Goal: Transaction & Acquisition: Purchase product/service

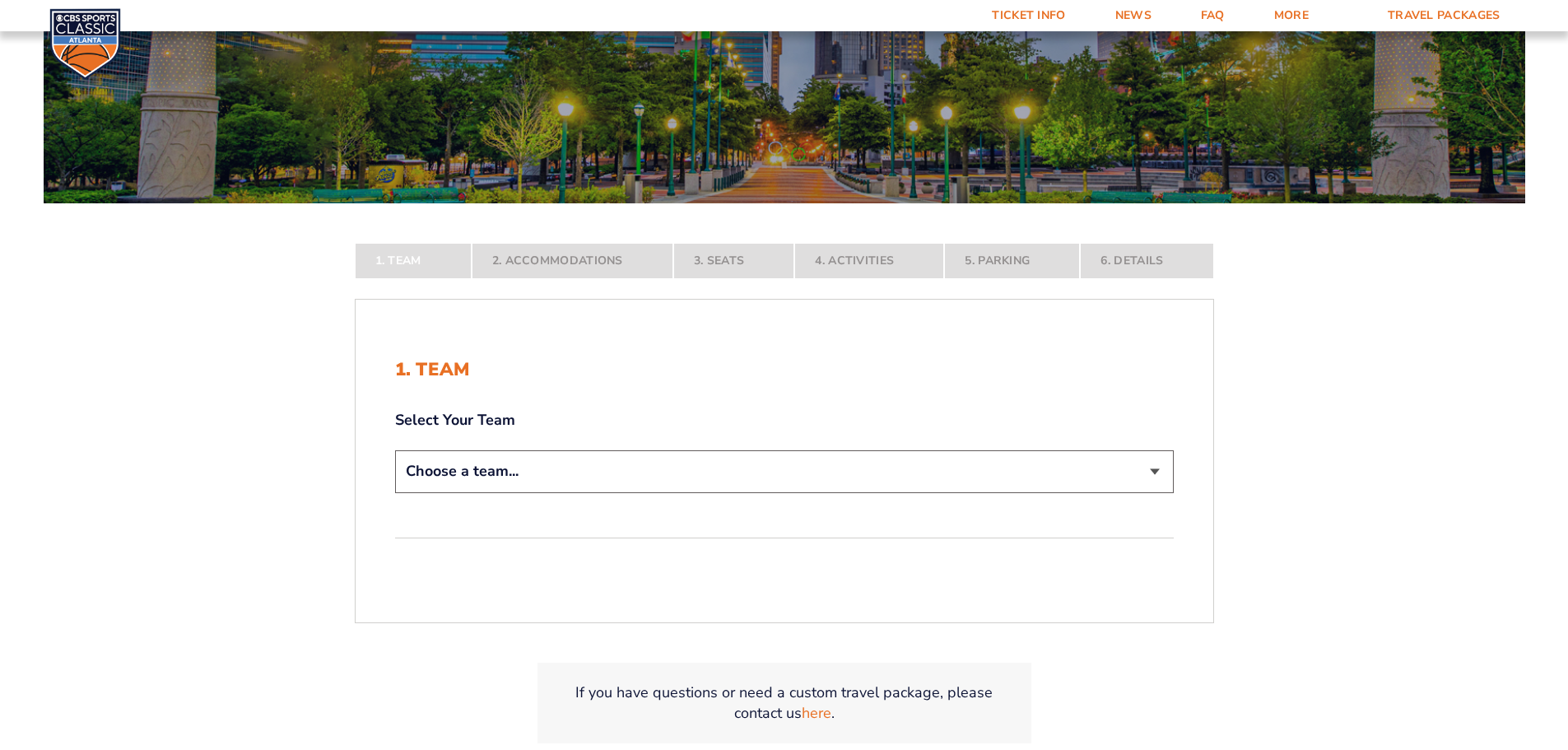
scroll to position [247, 0]
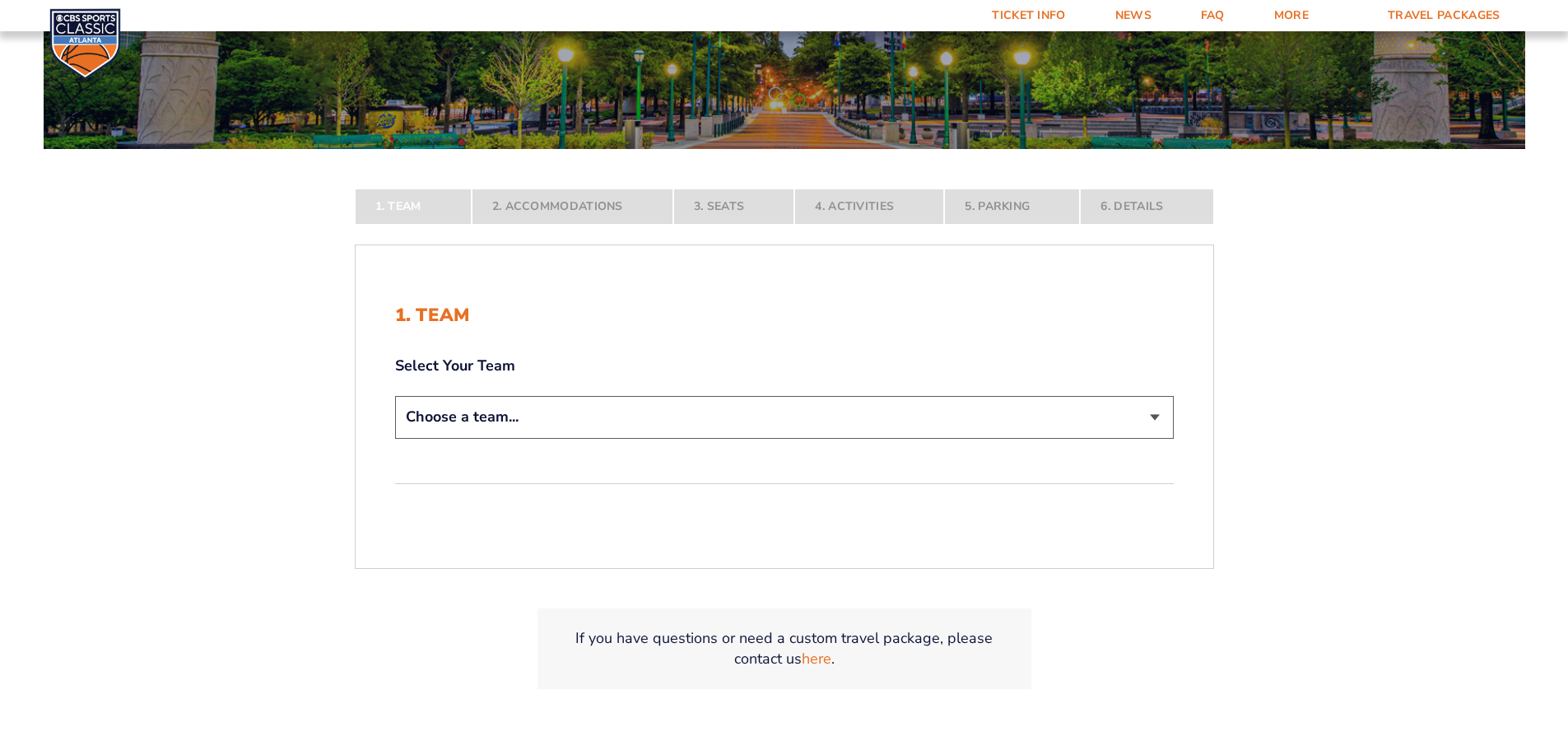
click at [582, 420] on select "Choose a team... [US_STATE] Wildcats [US_STATE] State Buckeyes [US_STATE] Tar H…" at bounding box center [784, 417] width 779 height 42
select select "12956"
click at [395, 438] on select "Choose a team... Kentucky Wildcats Ohio State Buckeyes North Carolina Tar Heels…" at bounding box center [784, 417] width 779 height 42
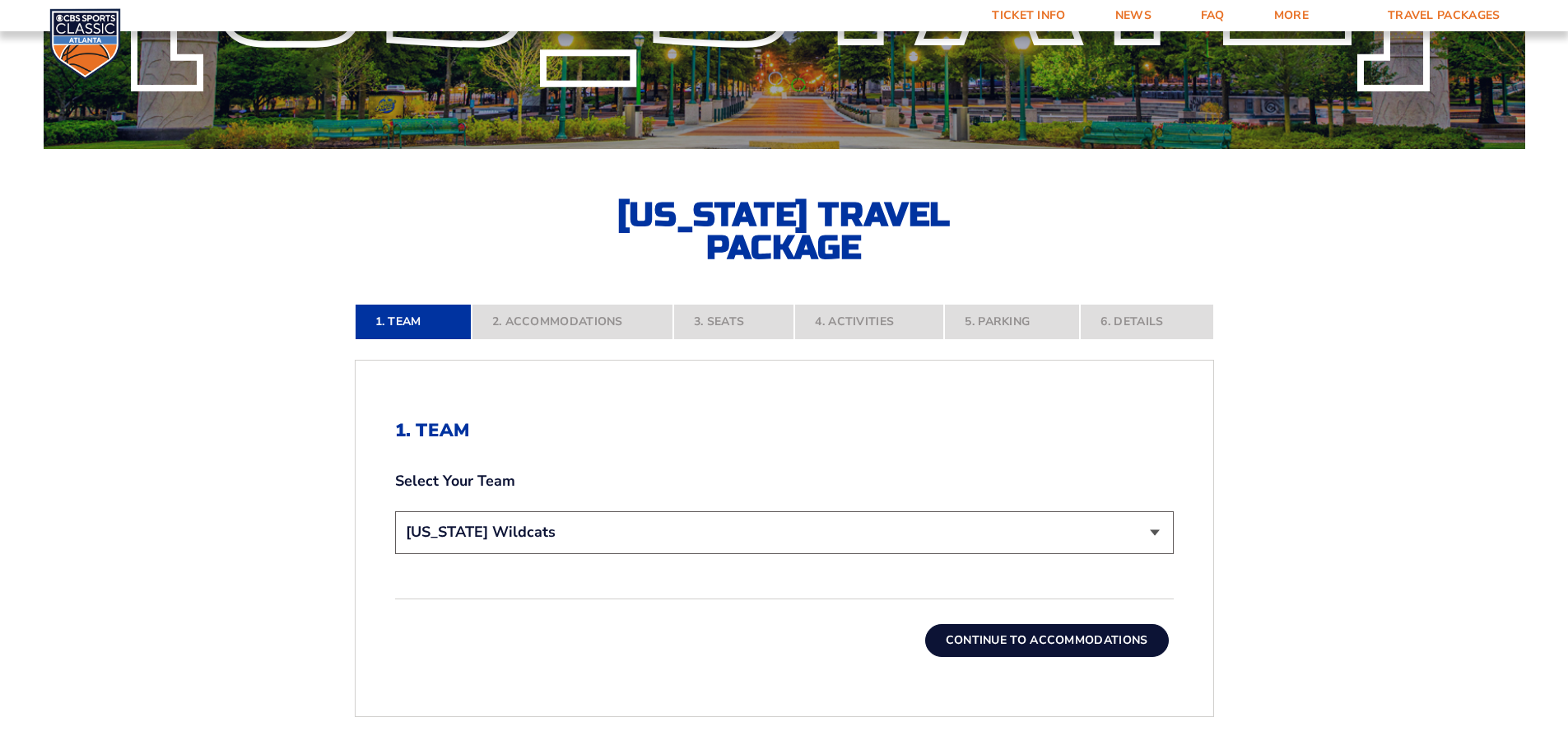
click at [1004, 642] on button "Continue To Accommodations" at bounding box center [1047, 640] width 244 height 33
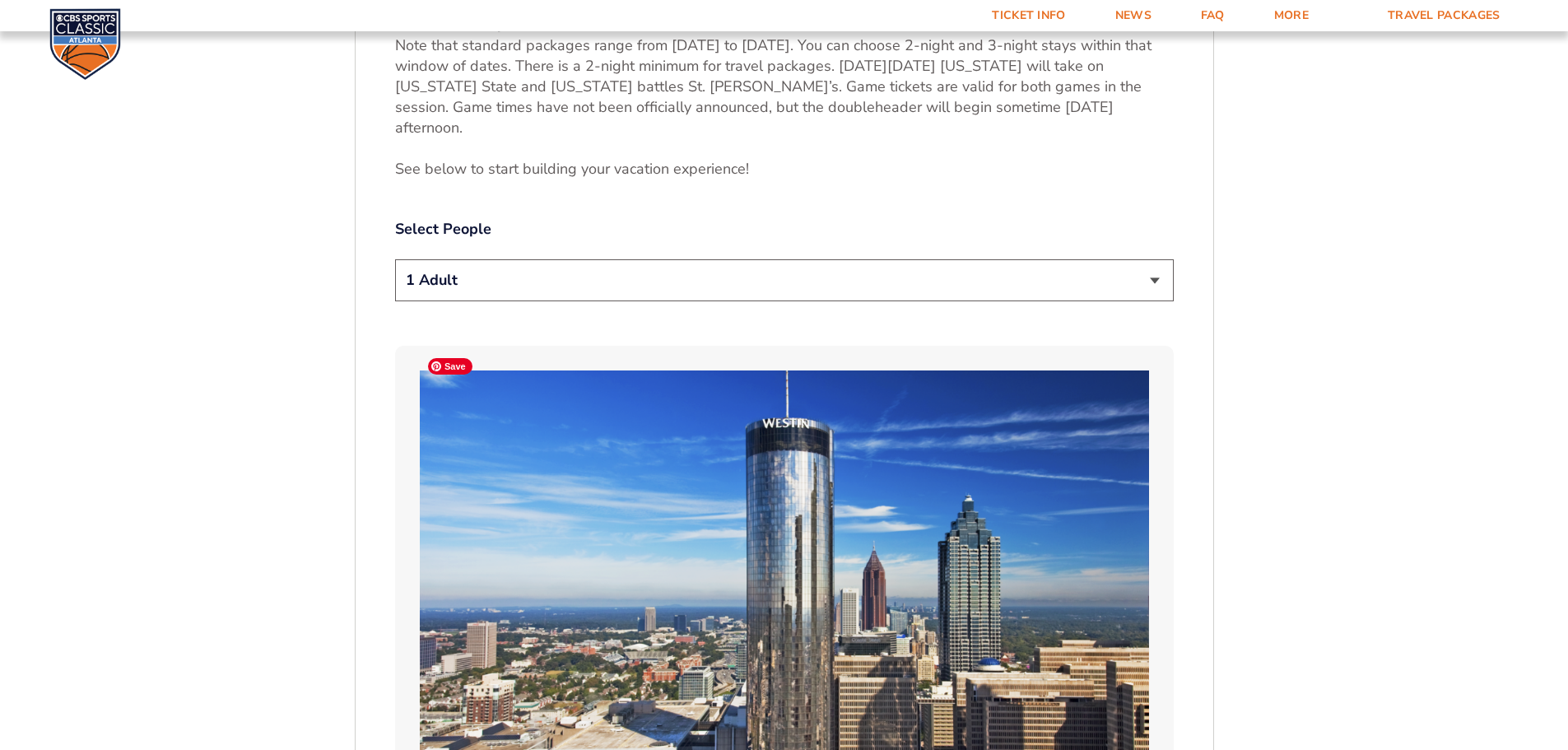
scroll to position [685, 0]
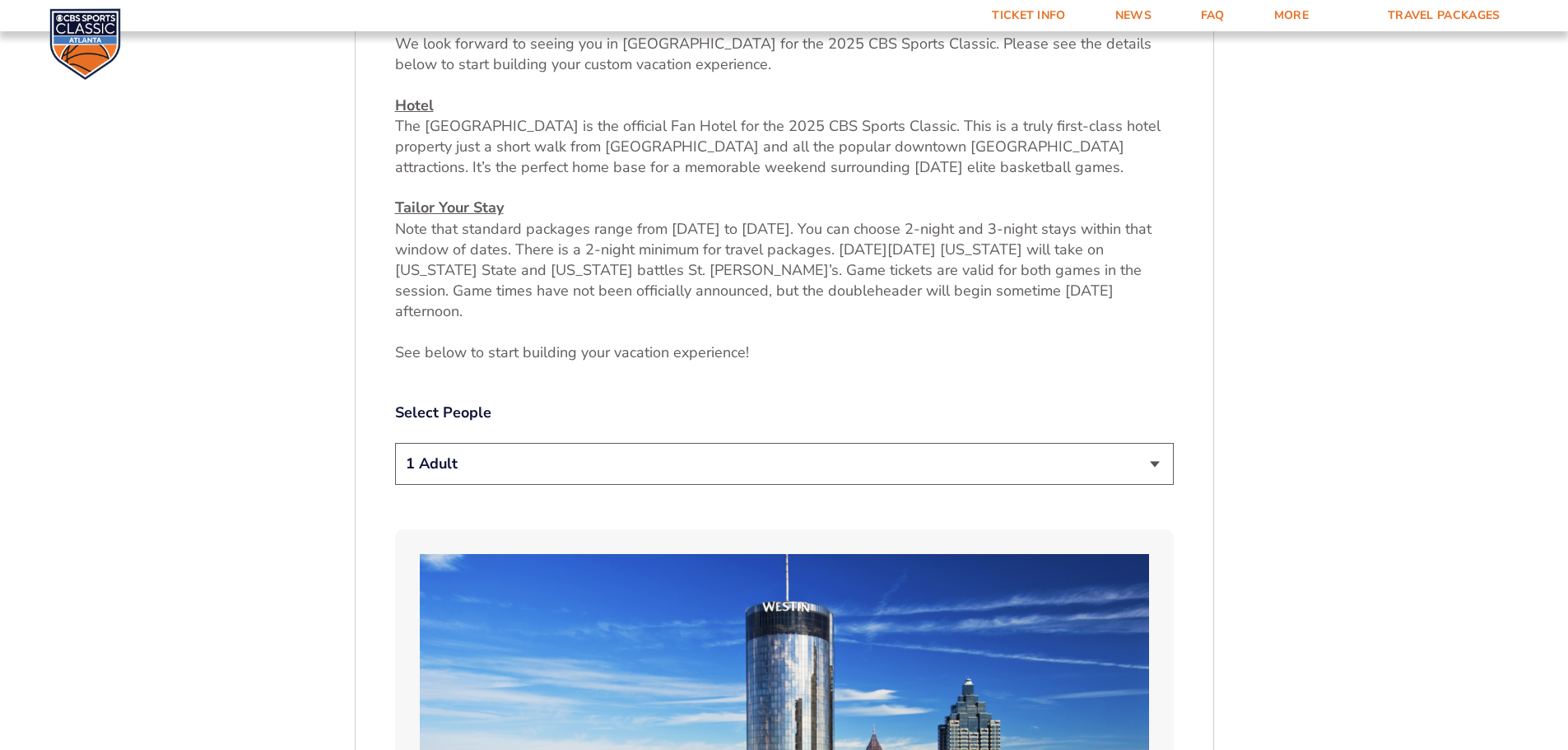
drag, startPoint x: 762, startPoint y: 443, endPoint x: 759, endPoint y: 452, distance: 9.5
click at [762, 443] on select "1 Adult 2 Adults 3 Adults 4 Adults 2 Adults + 1 Child 2 Adults + 2 Children 2 A…" at bounding box center [784, 464] width 779 height 42
select select "2 Adults"
click at [395, 443] on select "1 Adult 2 Adults 3 Adults 4 Adults 2 Adults + 1 Child 2 Adults + 2 Children 2 A…" at bounding box center [784, 464] width 779 height 42
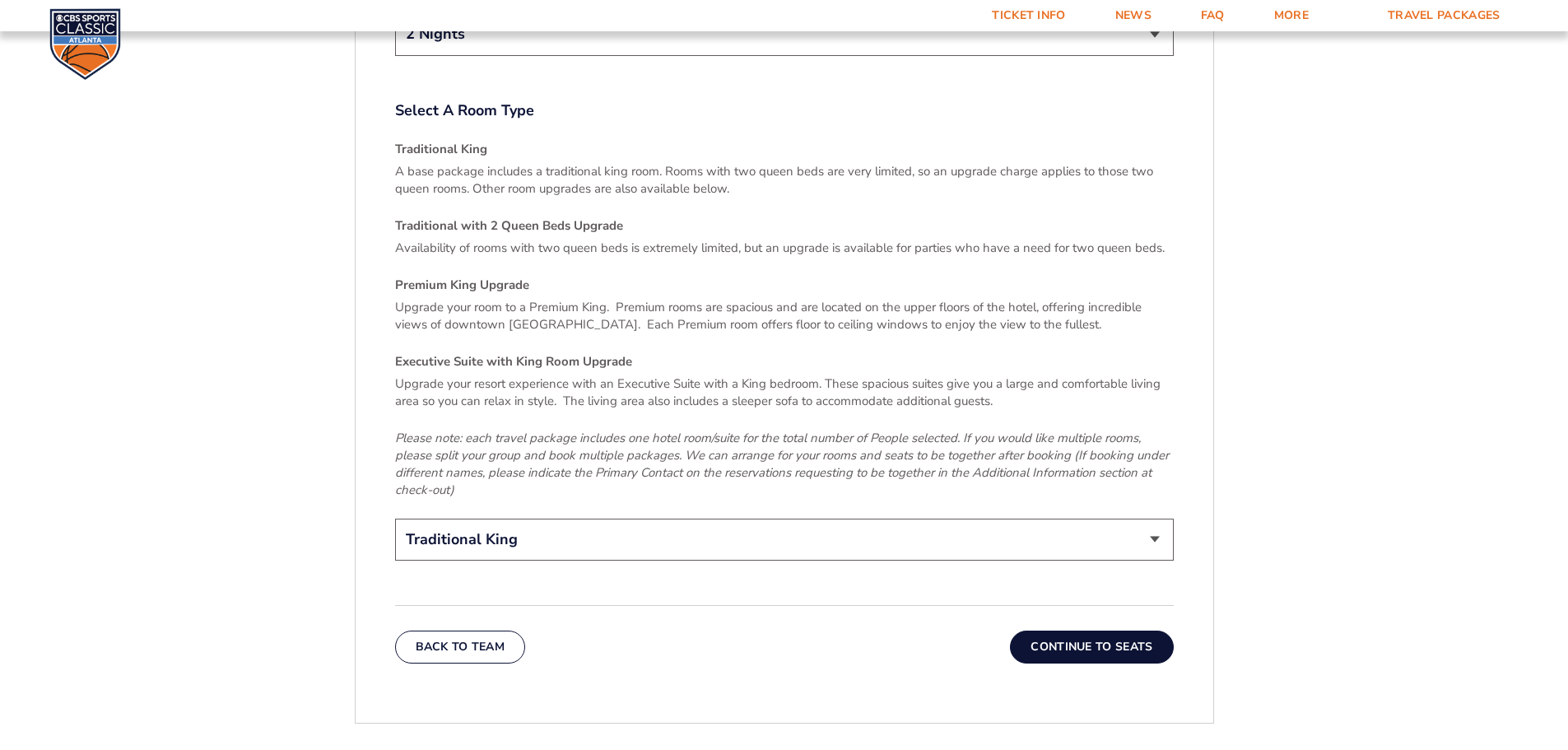
scroll to position [2414, 0]
click at [1097, 630] on button "Continue To Seats" at bounding box center [1092, 646] width 163 height 33
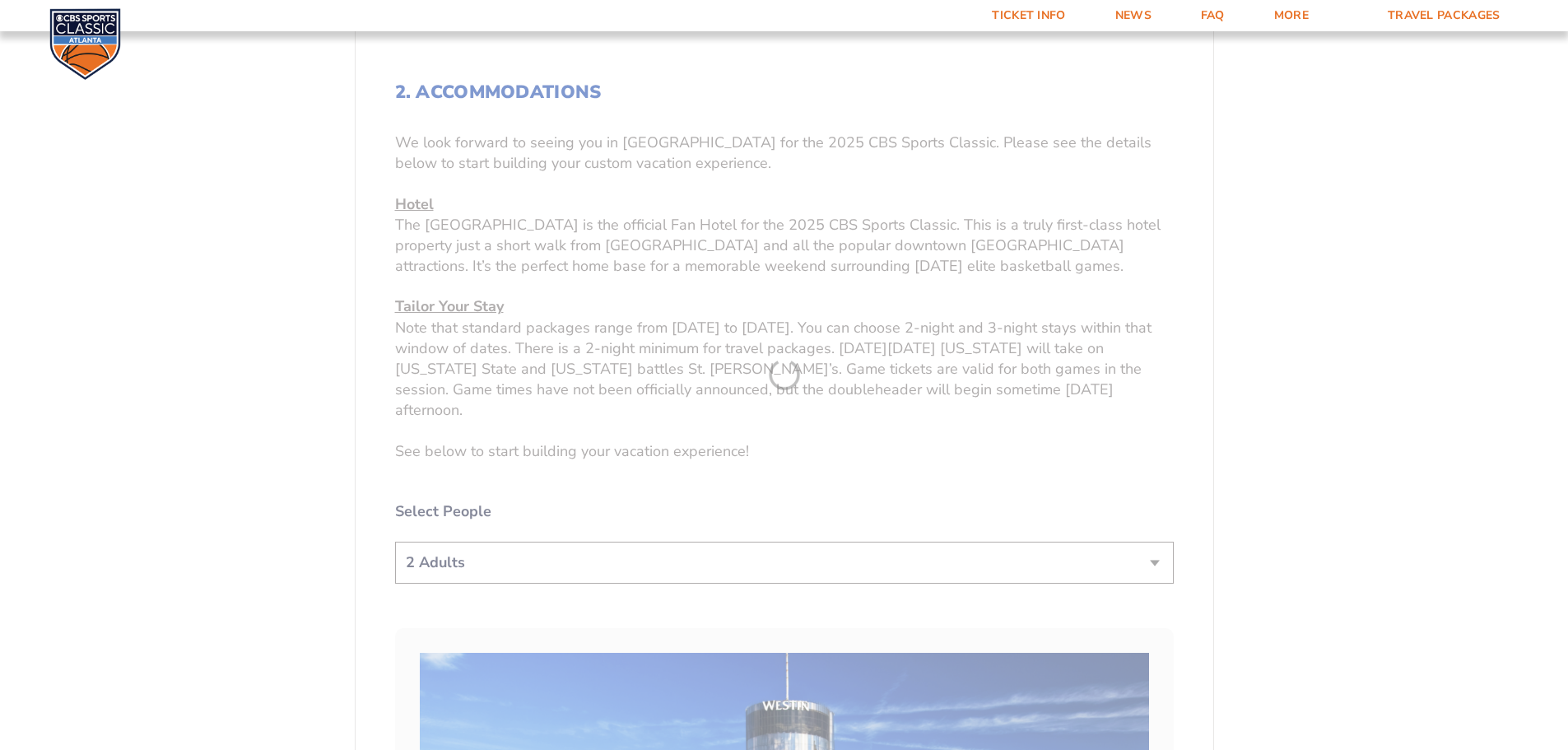
scroll to position [355, 0]
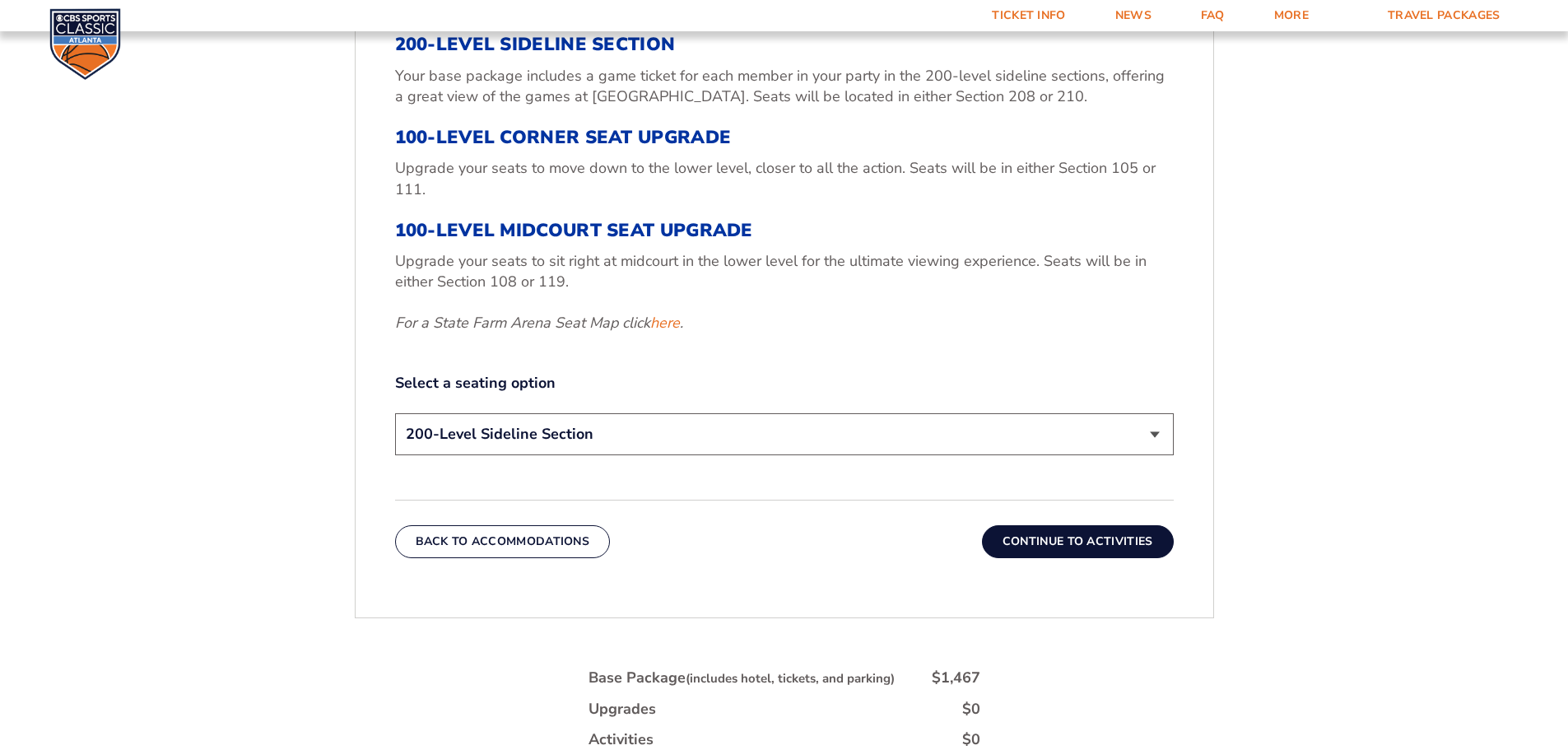
click at [1164, 552] on button "Continue To Activities" at bounding box center [1077, 542] width 191 height 33
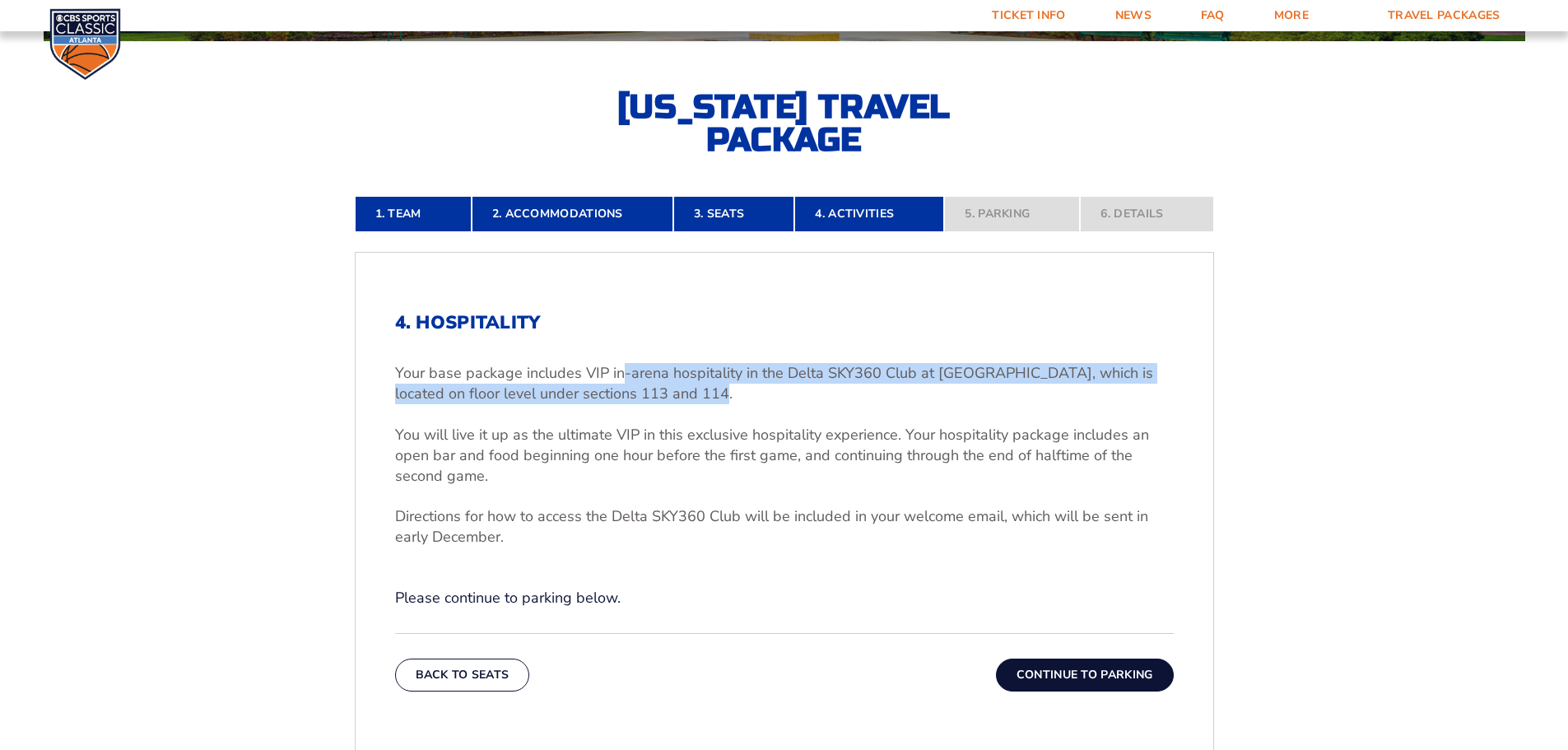
drag, startPoint x: 623, startPoint y: 365, endPoint x: 732, endPoint y: 403, distance: 115.4
click at [732, 403] on p "Your base package includes VIP in-arena hospitality in the Delta SKY360 Club at…" at bounding box center [784, 384] width 779 height 42
click at [732, 404] on p "Your base package includes VIP in-arena hospitality in the Delta SKY360 Club at…" at bounding box center [784, 384] width 779 height 42
drag, startPoint x: 723, startPoint y: 404, endPoint x: 337, endPoint y: 360, distance: 388.5
click at [337, 360] on div "1. Team 2. Accommodations 3. Seats 4. Activities 5. Parking 6. Details 1. Team …" at bounding box center [784, 650] width 938 height 987
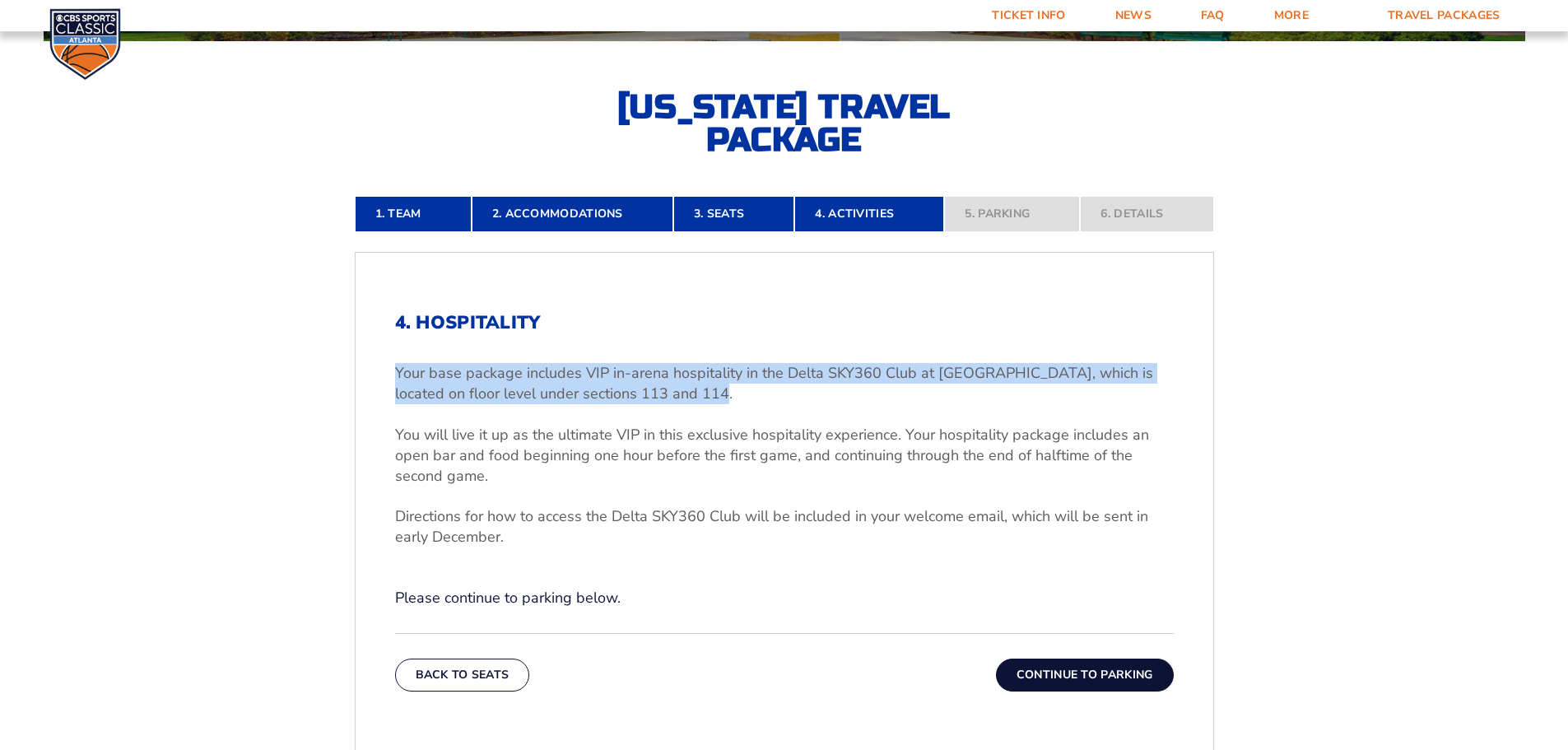
click at [685, 392] on p "Your base package includes VIP in-arena hospitality in the Delta SKY360 Club at…" at bounding box center [784, 384] width 779 height 42
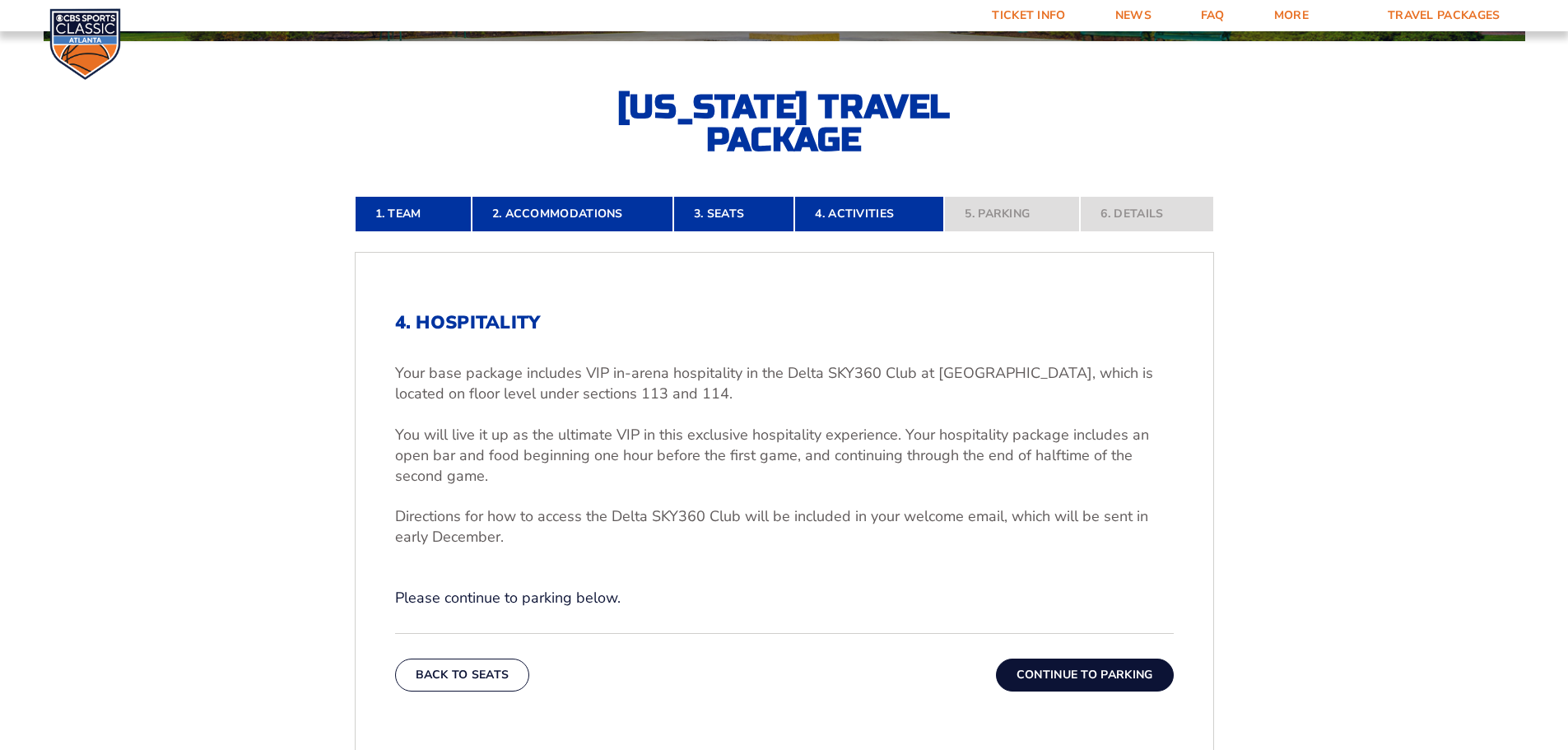
click at [1079, 664] on button "Continue To Parking" at bounding box center [1084, 675] width 178 height 33
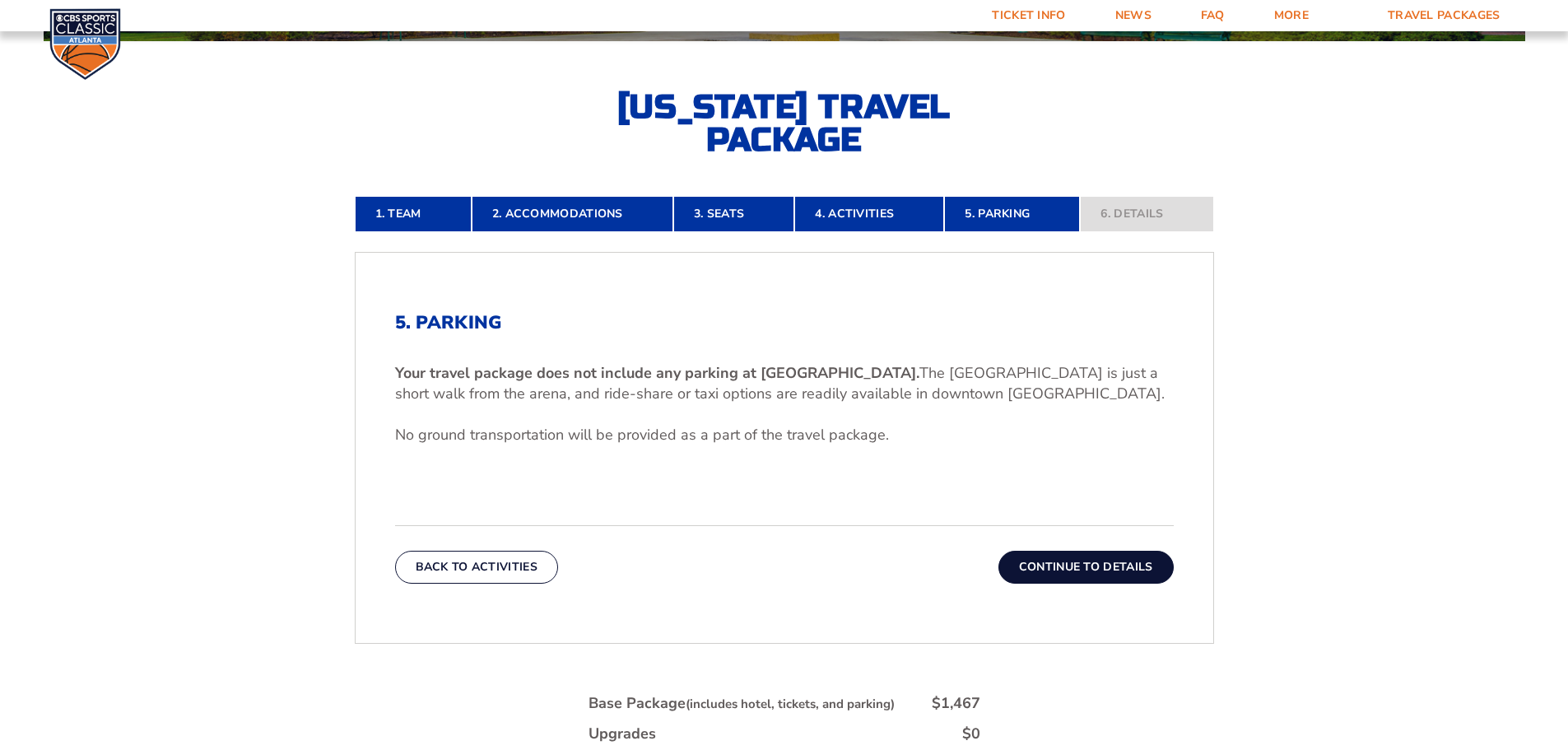
click at [1055, 565] on button "Continue To Details" at bounding box center [1086, 566] width 176 height 33
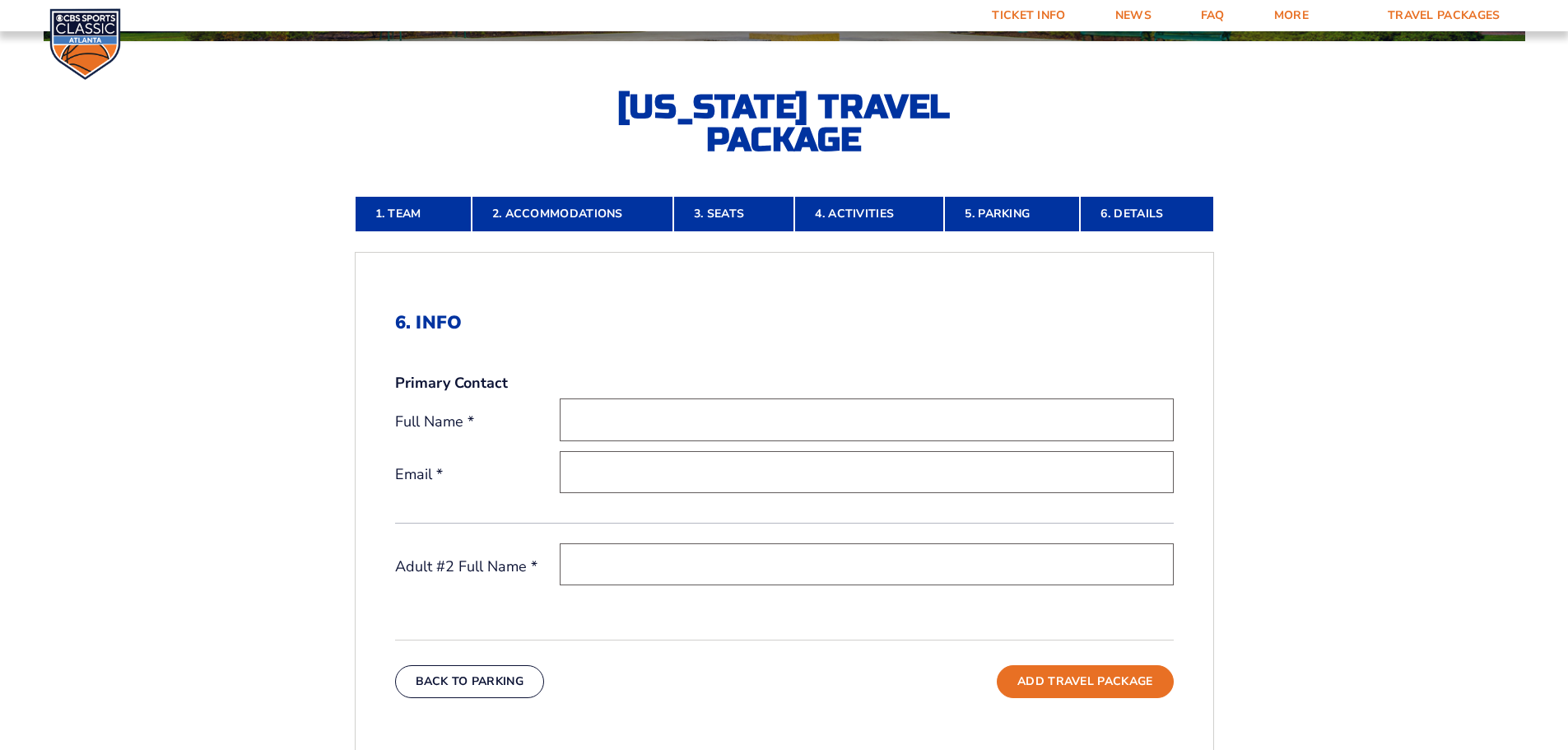
click at [668, 418] on input "text" at bounding box center [866, 420] width 614 height 42
type input "Elizabeth Biggs"
type input "elizabeth.biggs97@gmail.com"
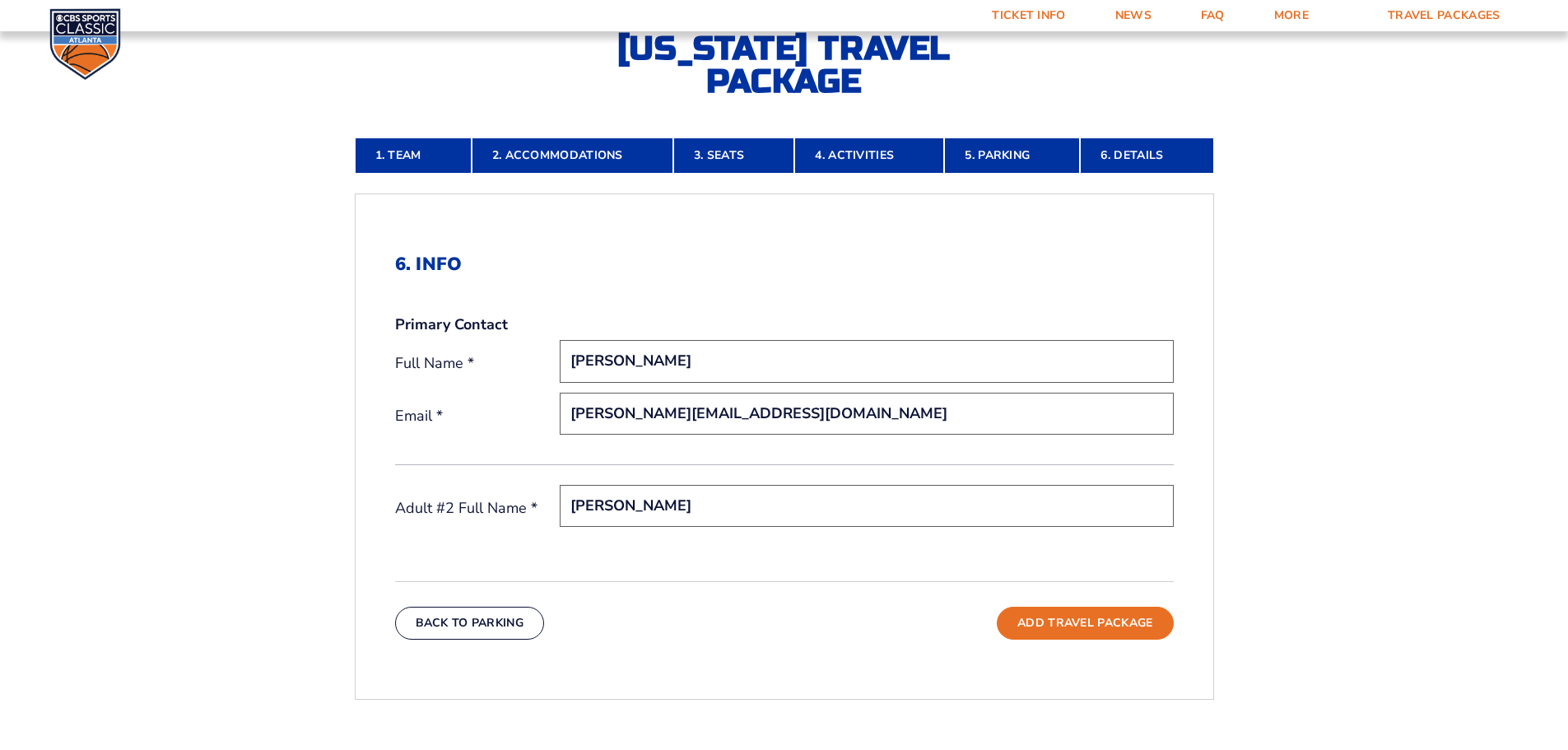
scroll to position [438, 0]
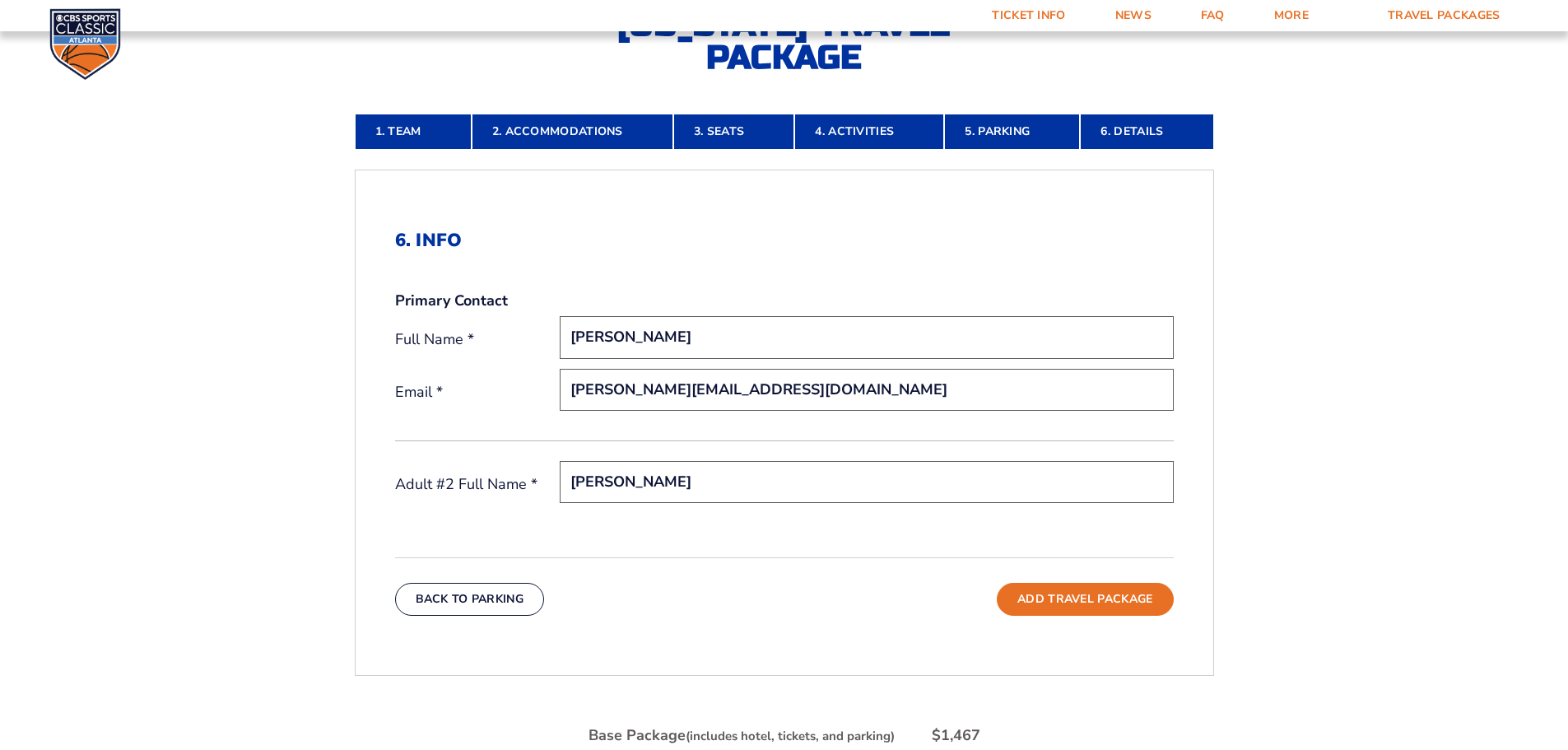
type input "Lori Carter"
click at [1082, 598] on button "Add Travel Package" at bounding box center [1085, 599] width 177 height 33
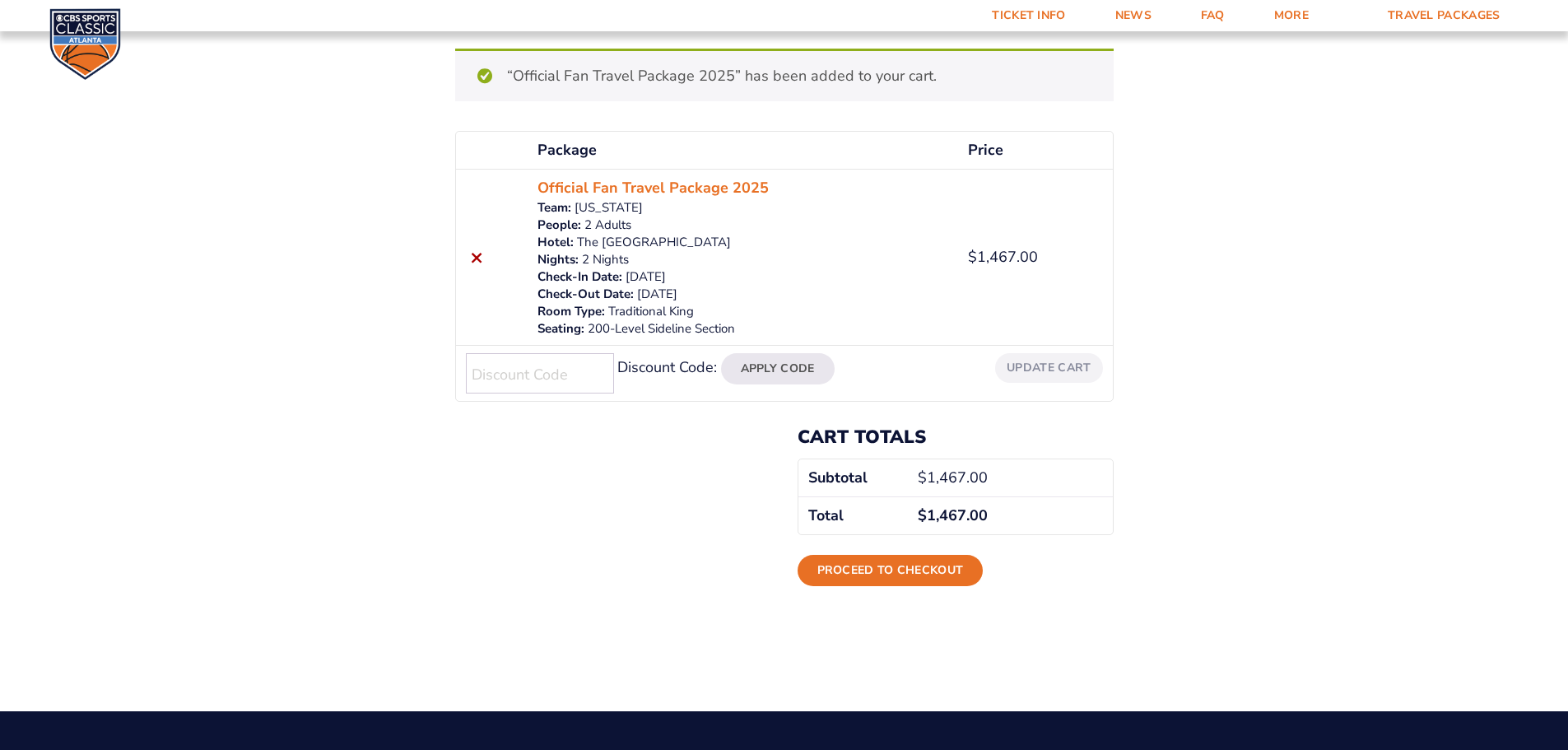
scroll to position [165, 0]
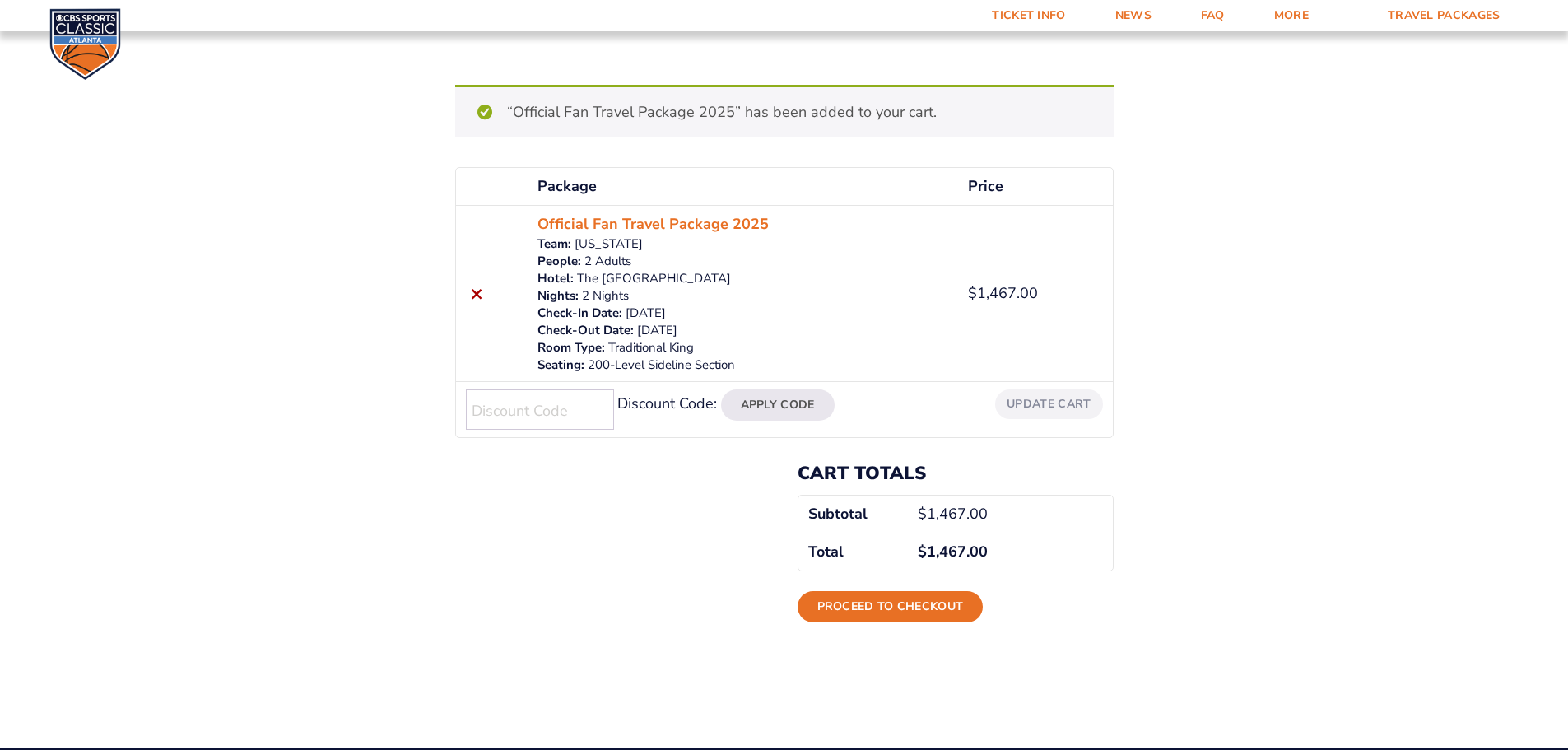
click at [581, 402] on input "Discount Code:" at bounding box center [540, 410] width 148 height 41
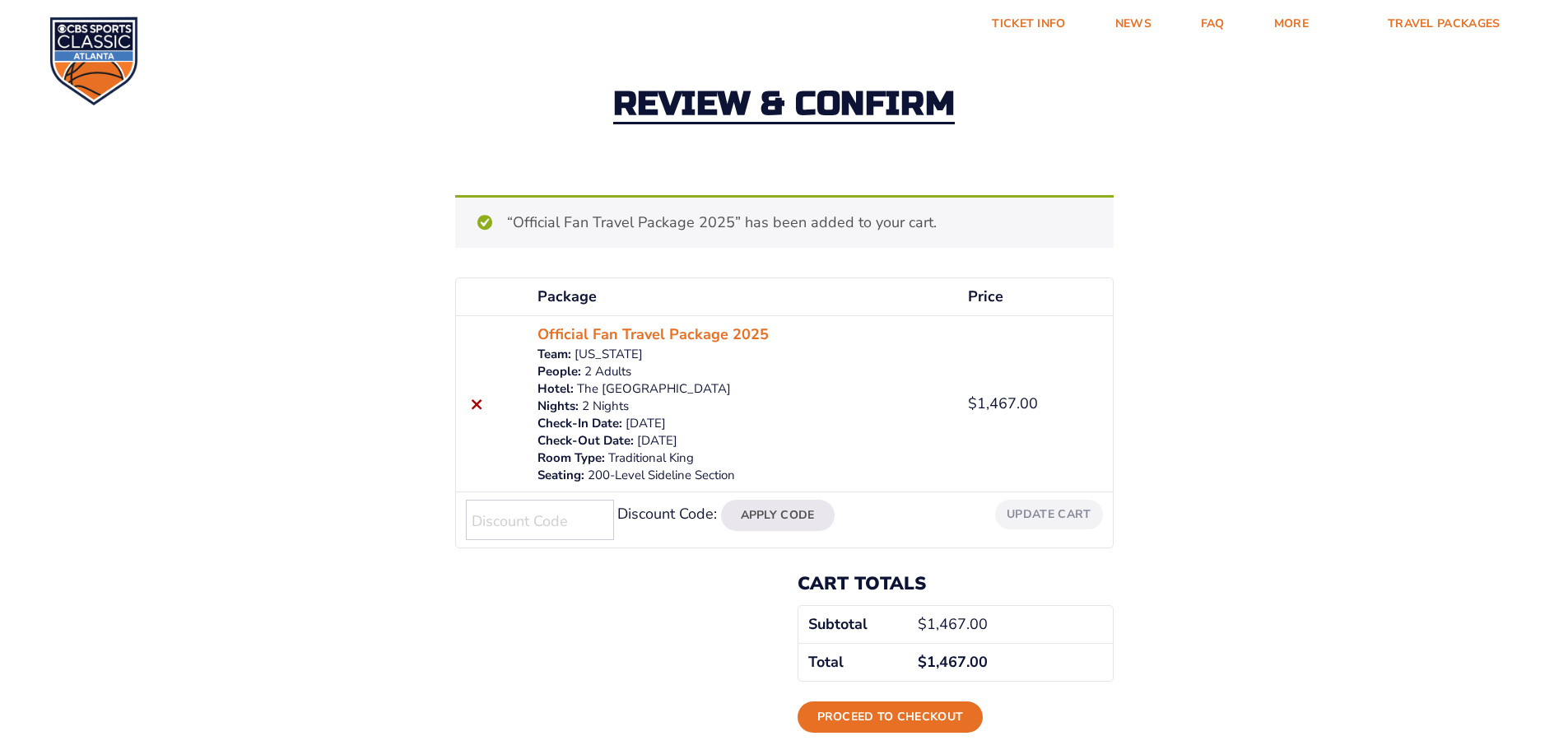
scroll to position [82, 0]
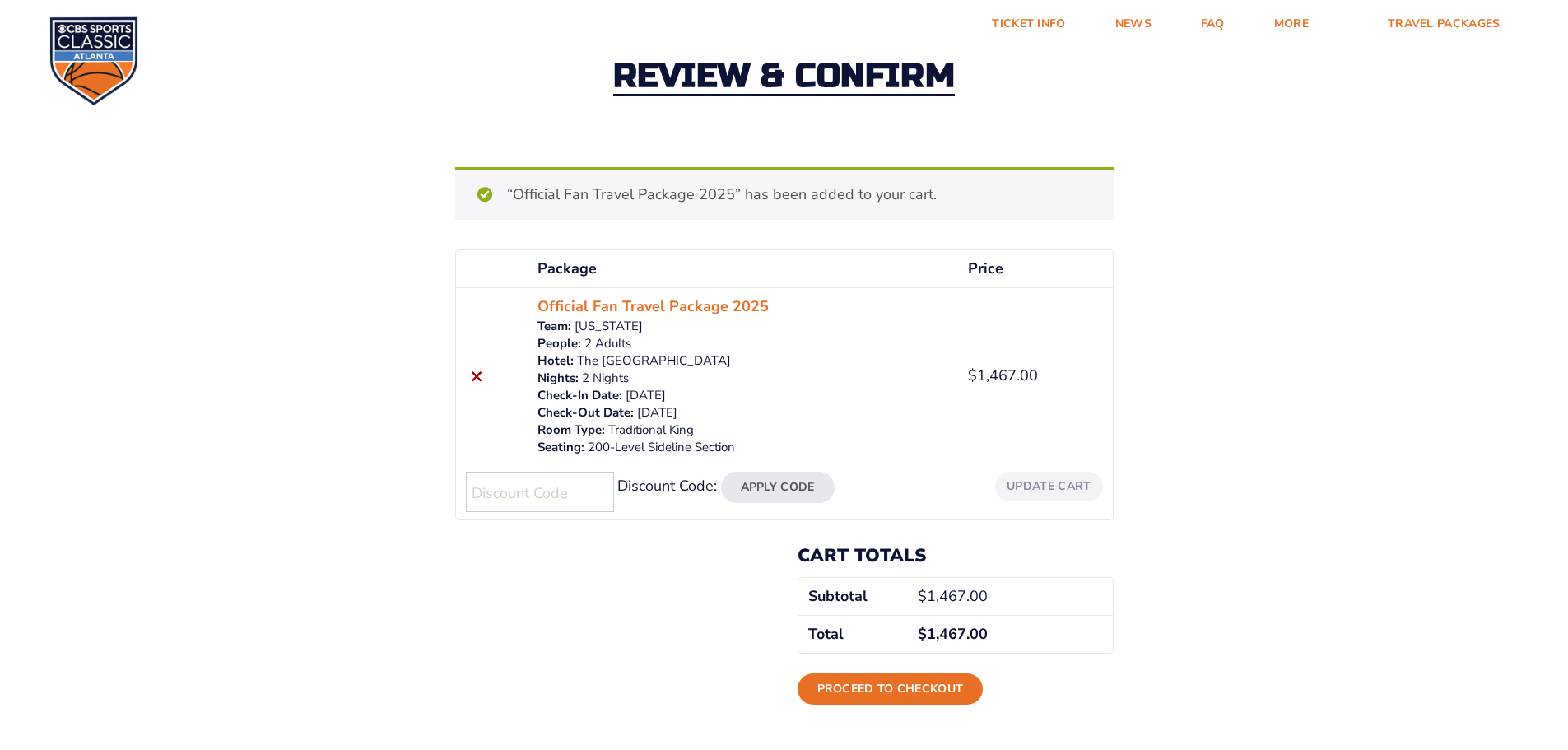
click at [949, 689] on link "Proceed to checkout" at bounding box center [891, 689] width 186 height 32
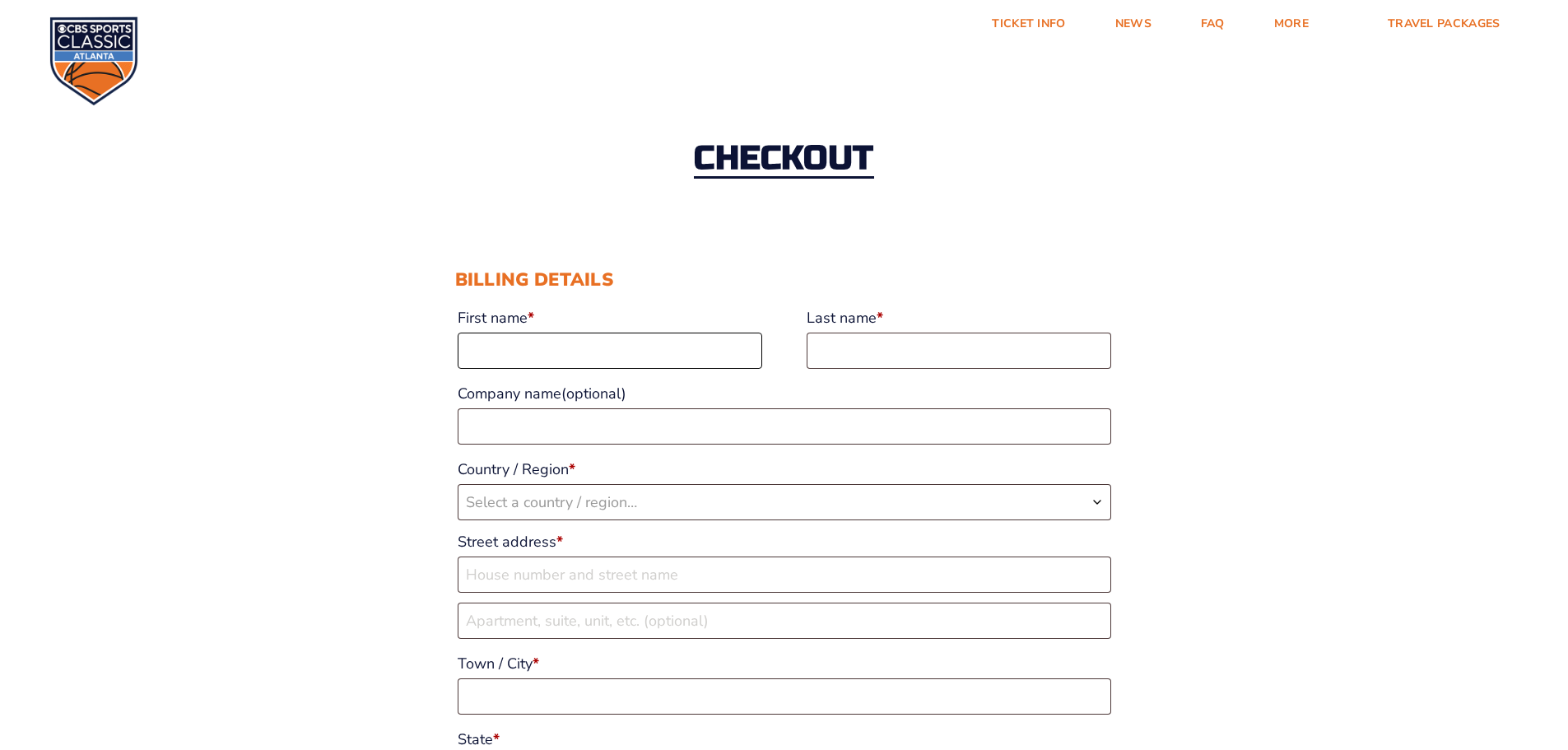
click at [638, 361] on input "First name *" at bounding box center [610, 350] width 304 height 37
type input "[PERSON_NAME]"
type input "Biggs"
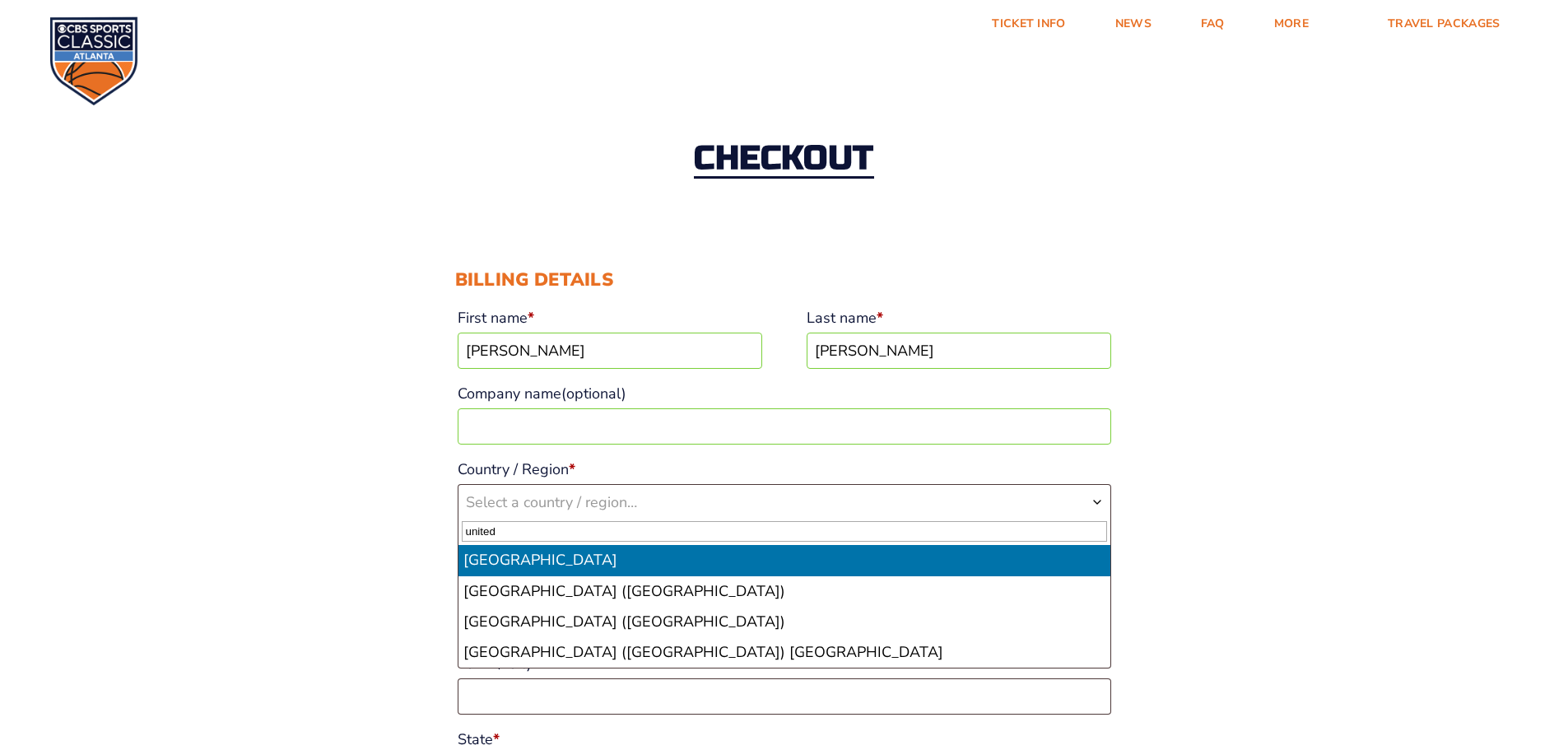
type input "united"
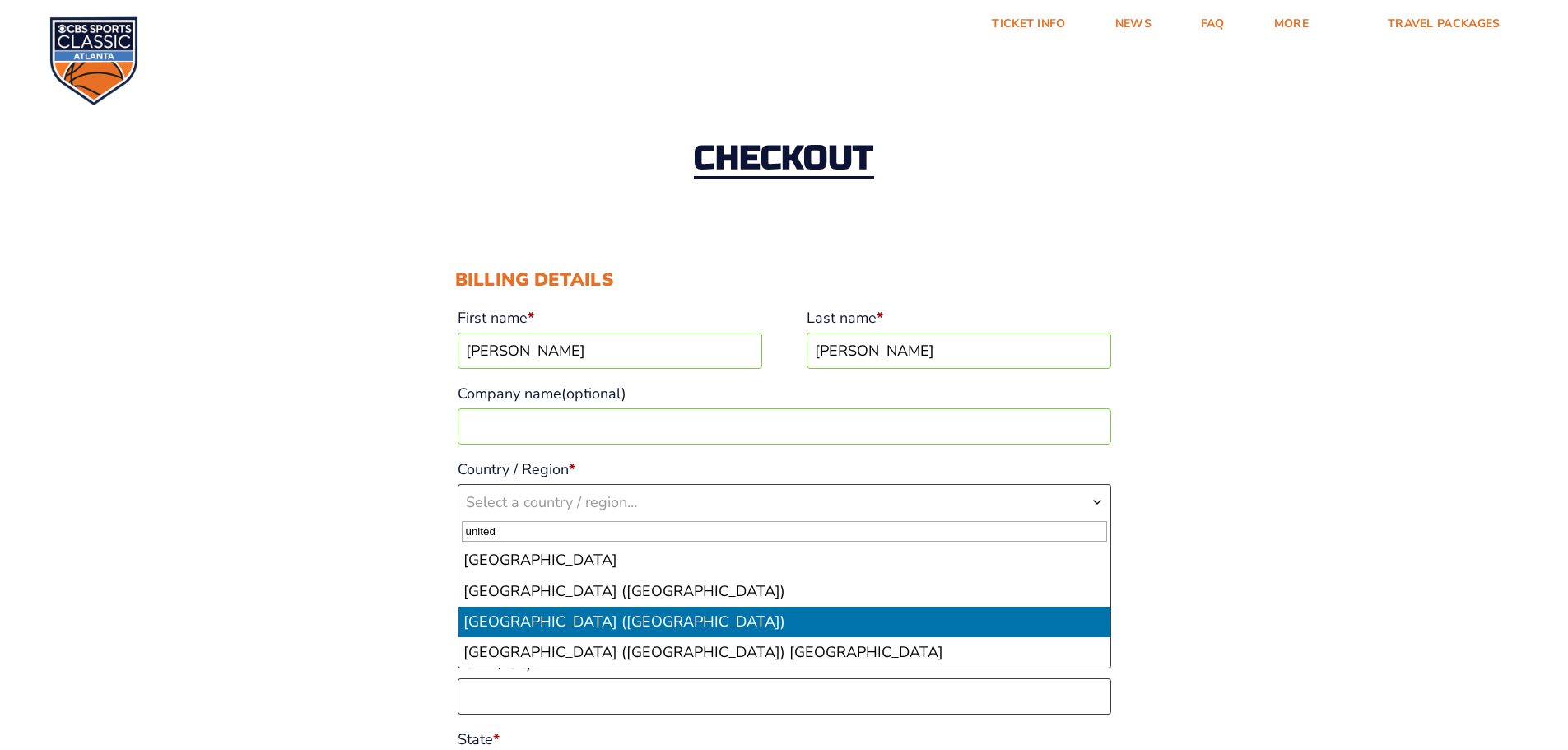
select select "US"
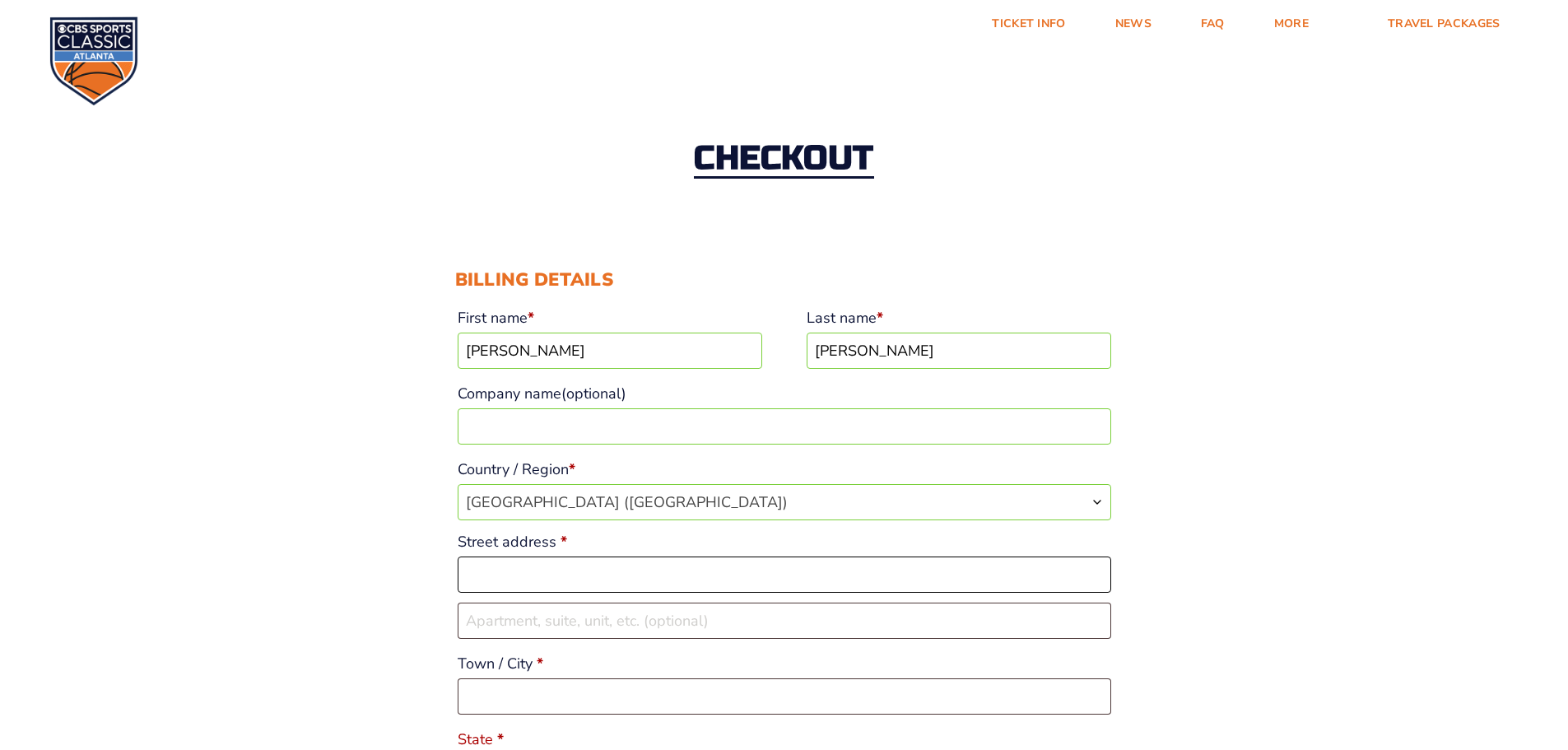
click at [652, 569] on input "Street address *" at bounding box center [784, 574] width 654 height 37
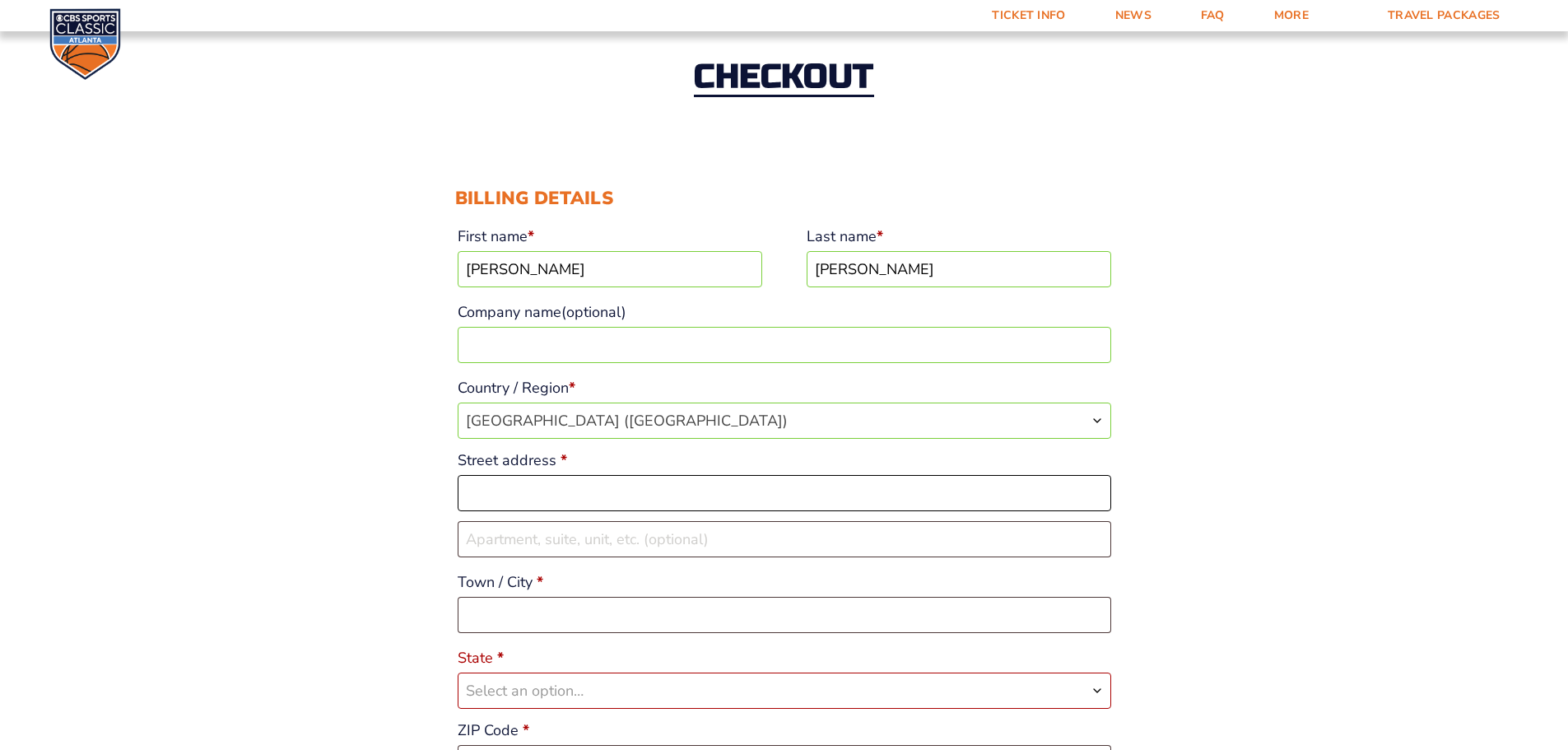
scroll to position [165, 0]
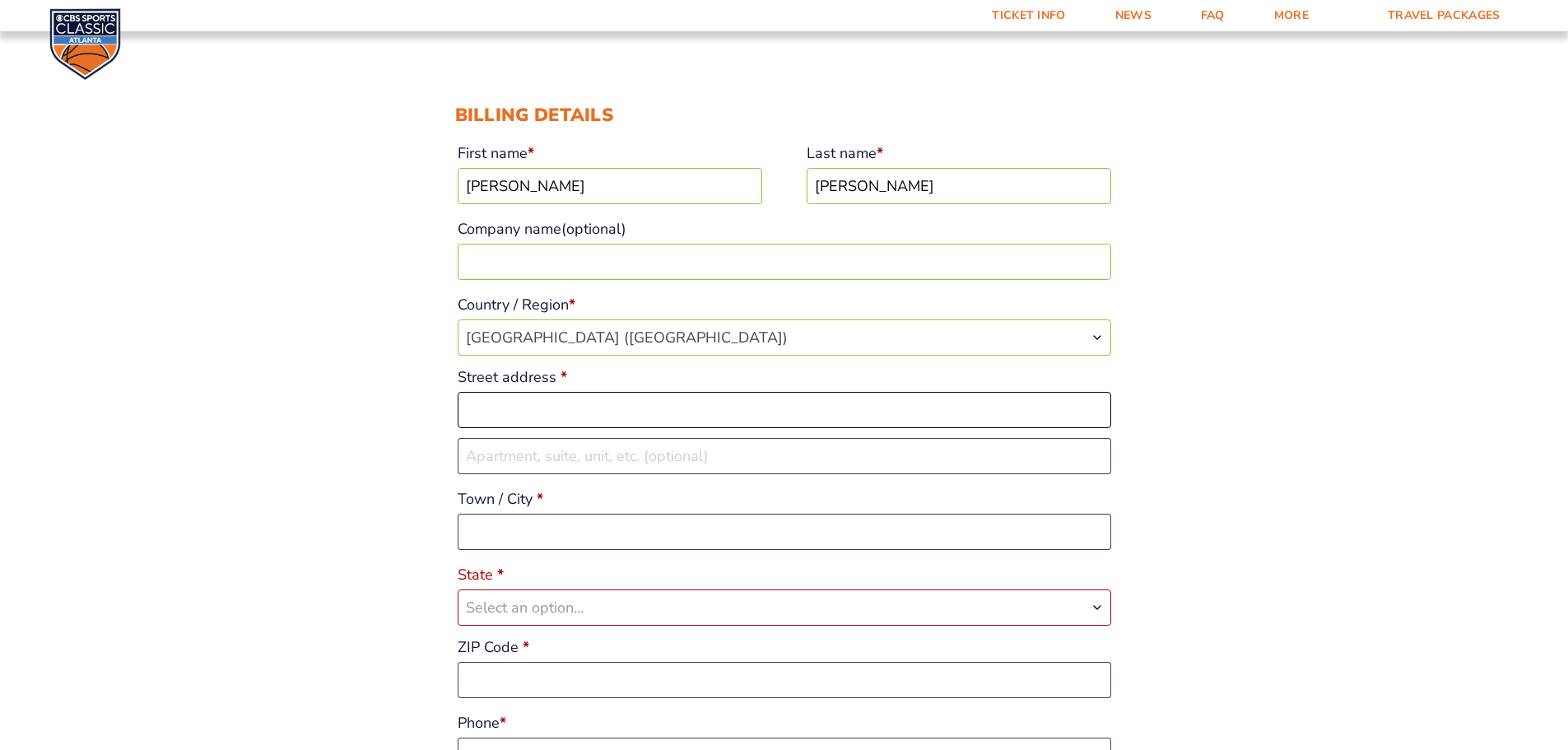
click at [558, 399] on input "Street address *" at bounding box center [784, 410] width 654 height 37
type input "3265 Featherston Dr"
type input "Lexington"
select select "KY"
type input "40515"
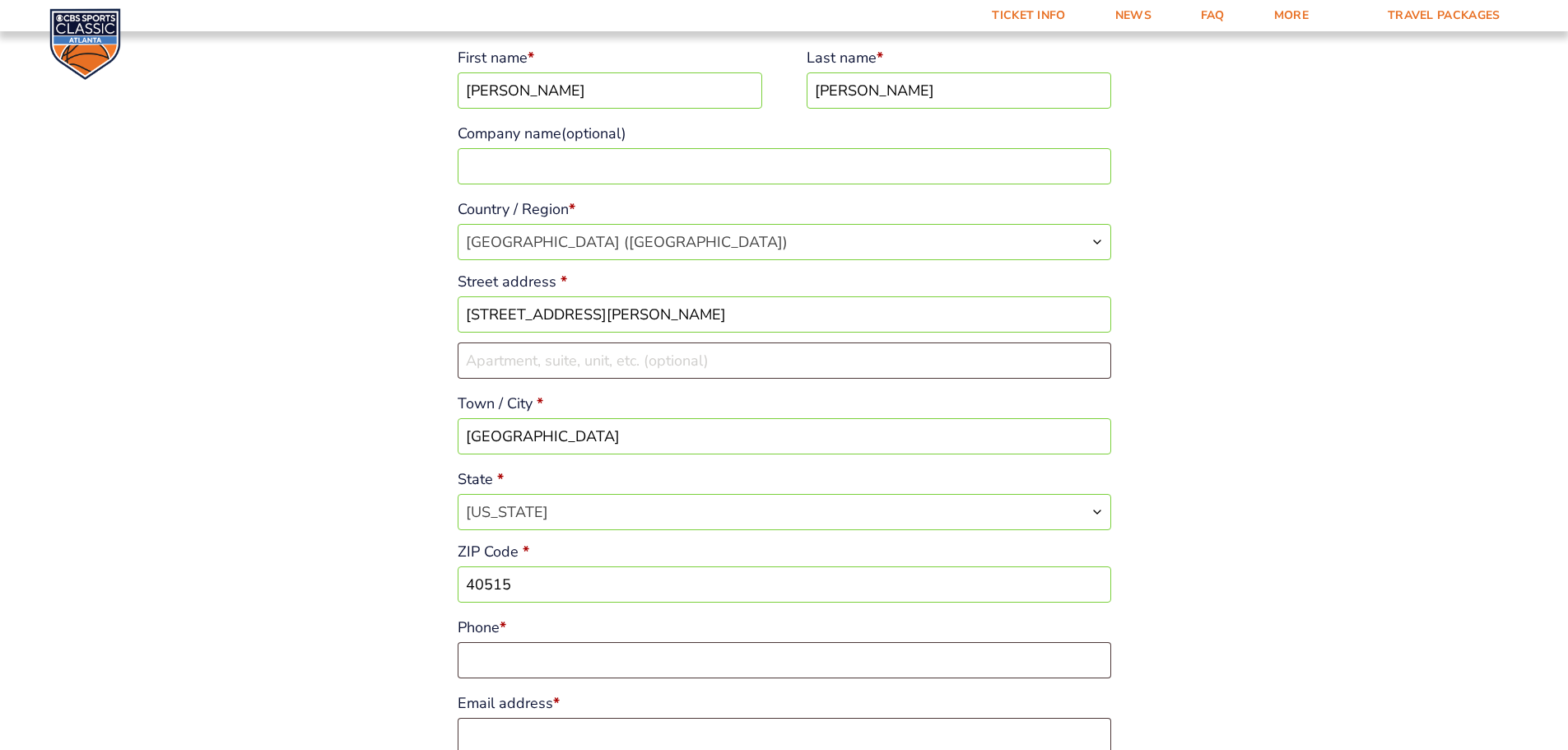
scroll to position [412, 0]
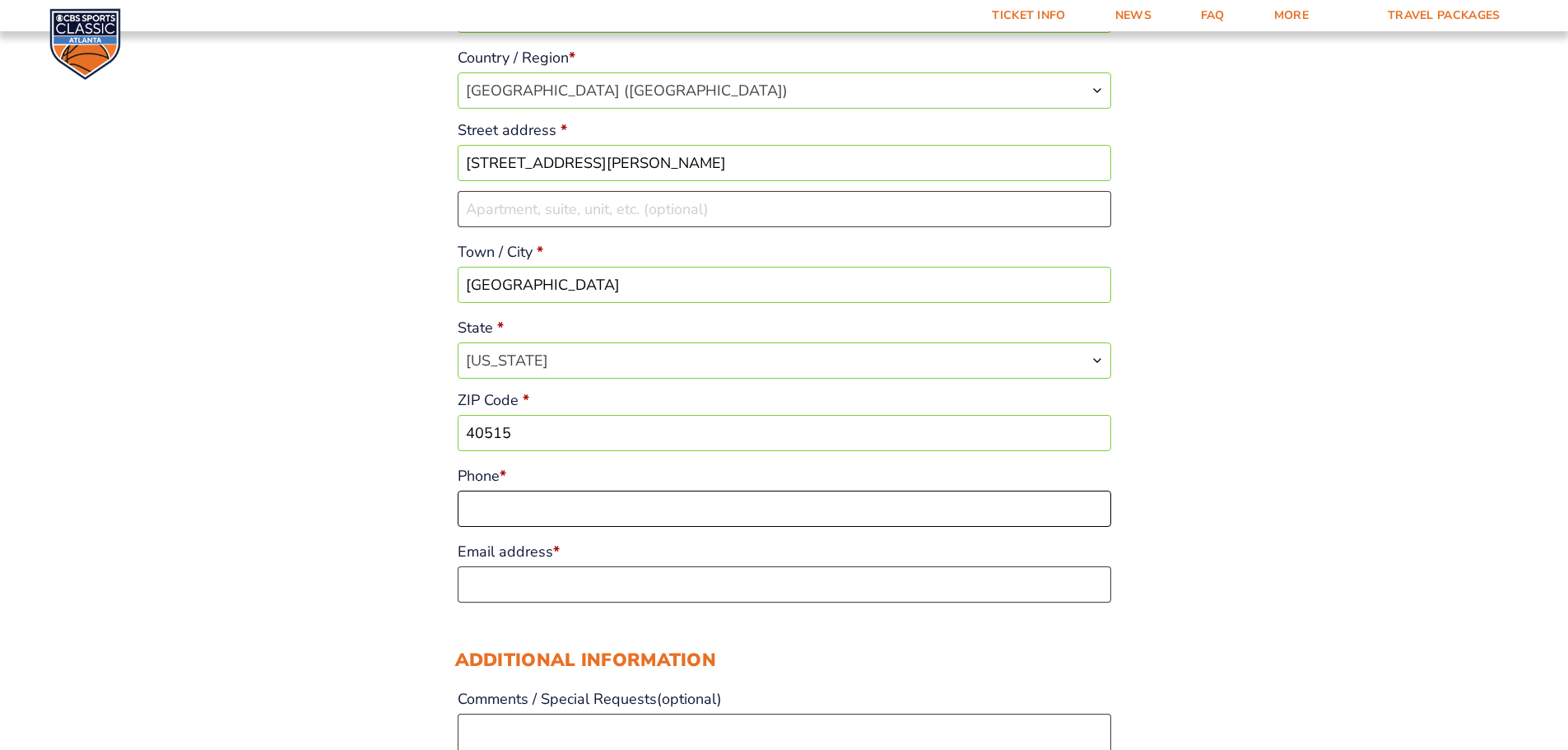
click at [564, 503] on input "Phone *" at bounding box center [784, 509] width 654 height 37
type input "8"
type input "270-734-0499"
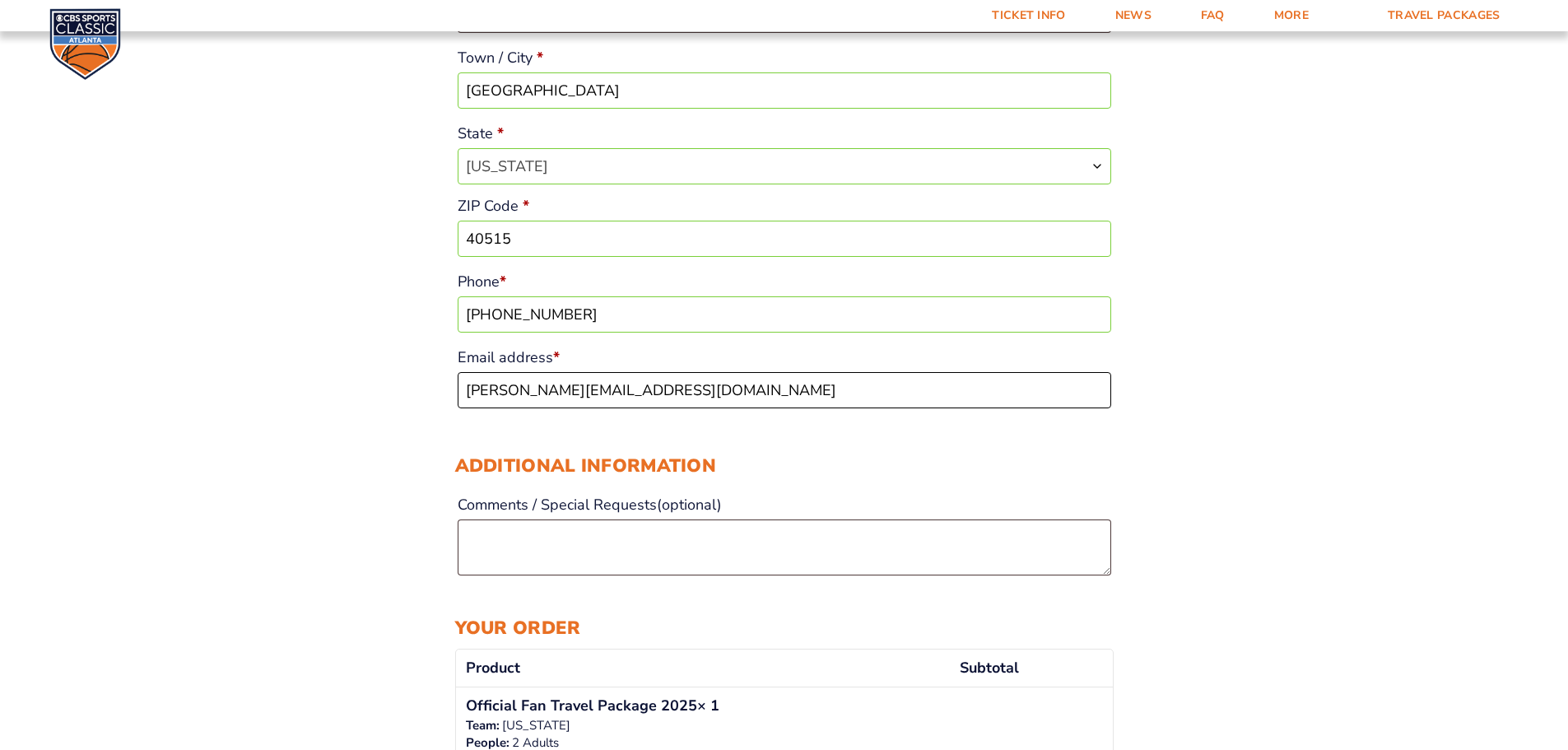
scroll to position [823, 0]
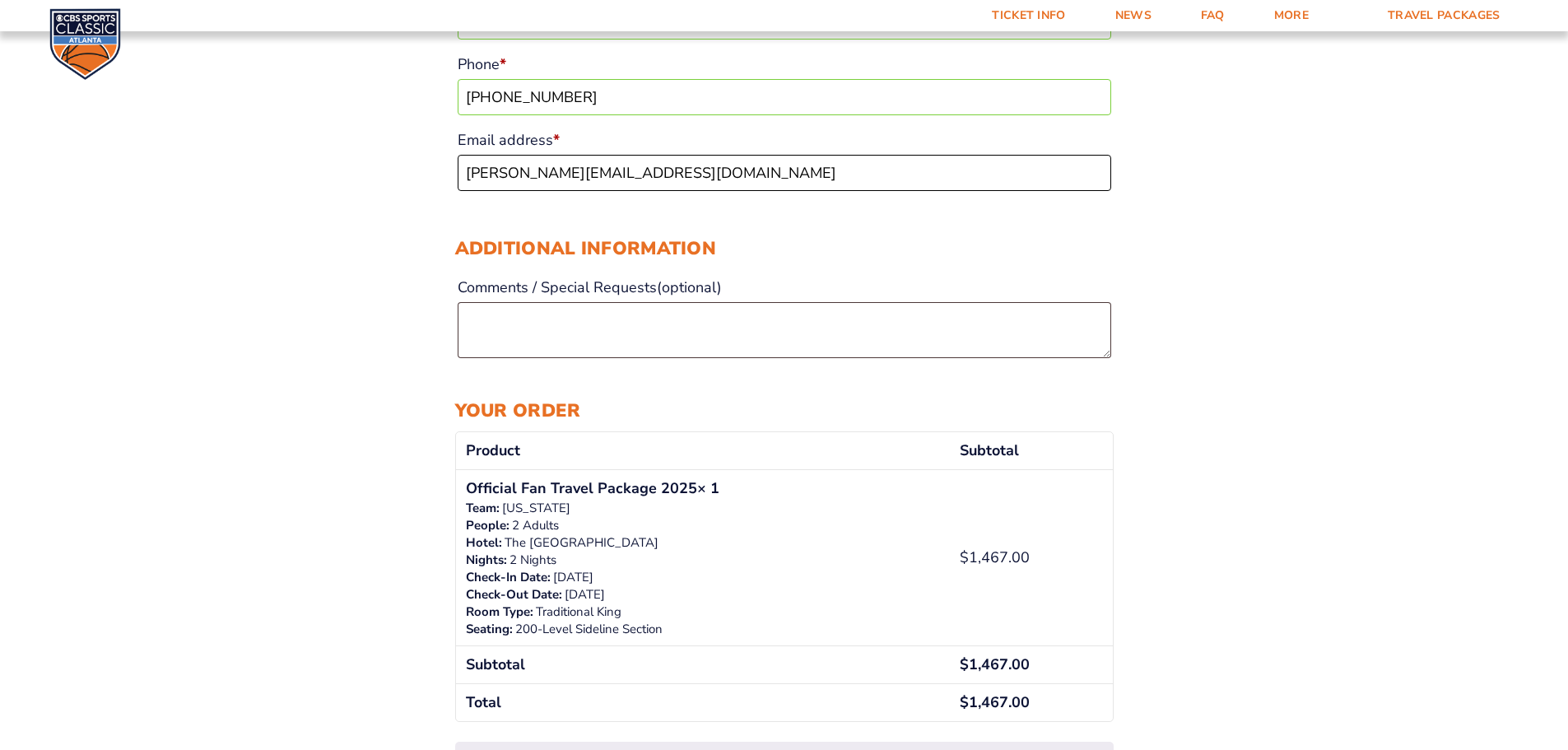
type input "elizabeth.biggs97@gmail.com"
click at [661, 336] on textarea "Comments / Special Requests (optional)" at bounding box center [784, 330] width 654 height 56
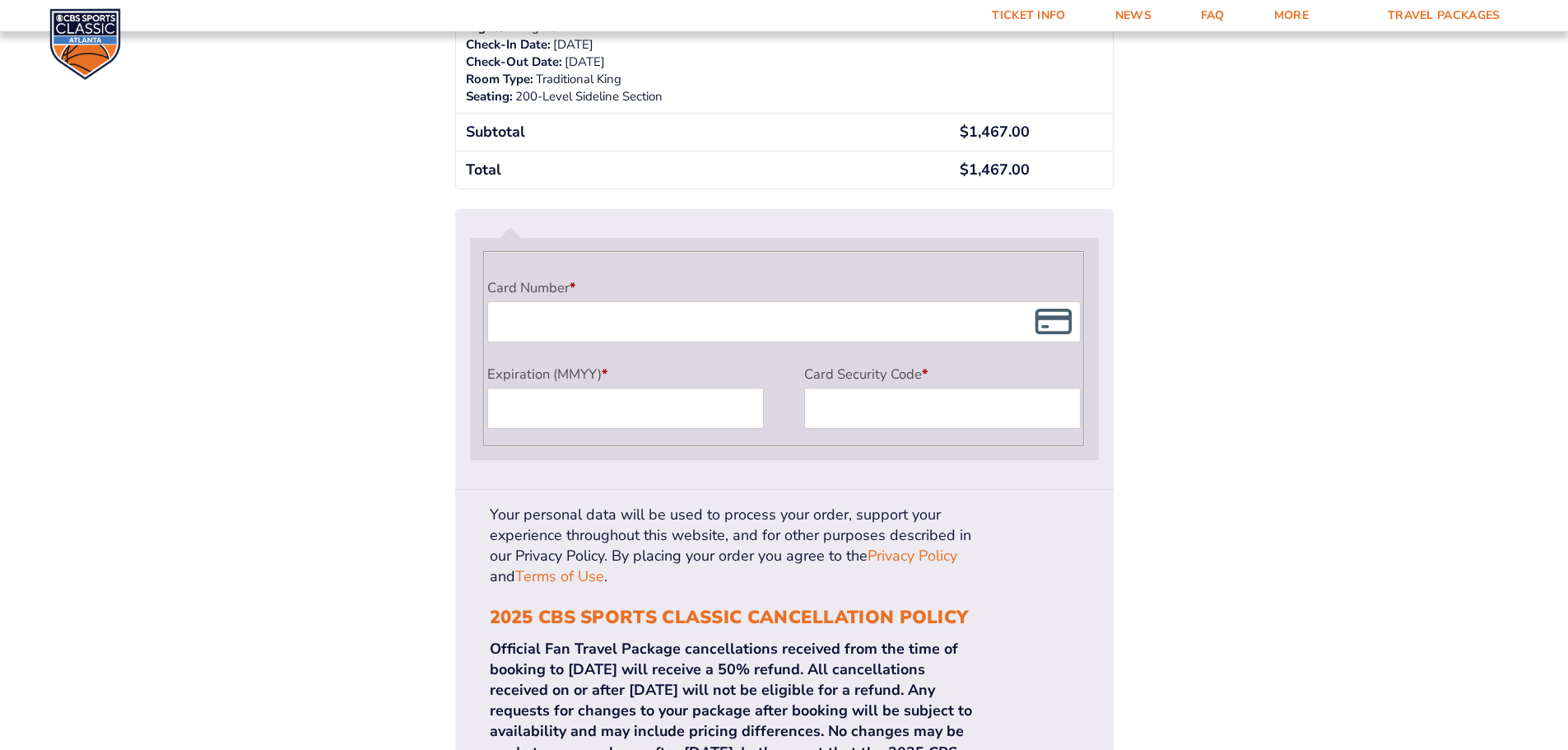
scroll to position [1292, 0]
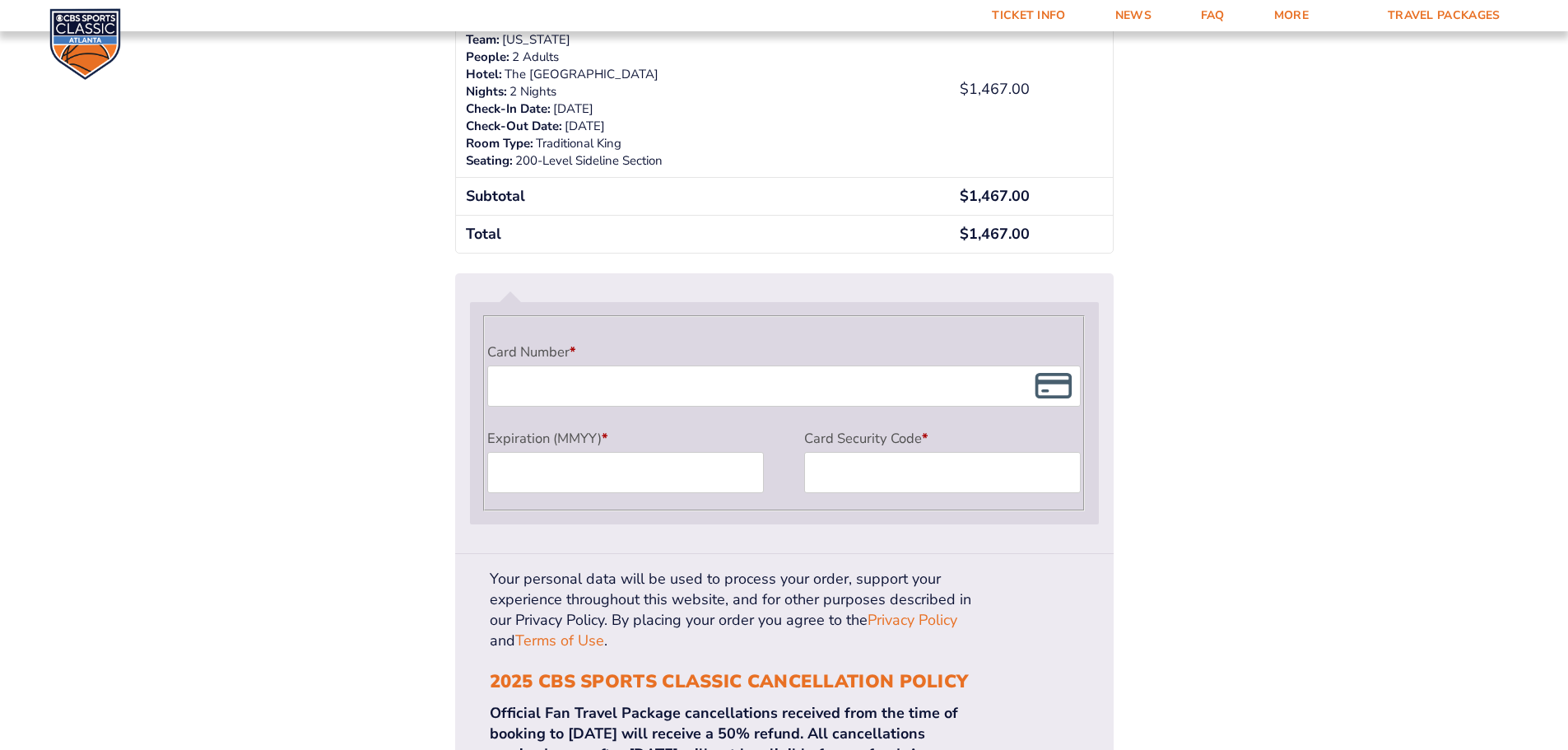
type textarea "Room away from elevator if possible"
drag, startPoint x: 708, startPoint y: 603, endPoint x: 759, endPoint y: 587, distance: 53.5
click at [708, 603] on p "Your personal data will be used to process your order, support your experience …" at bounding box center [733, 611] width 486 height 83
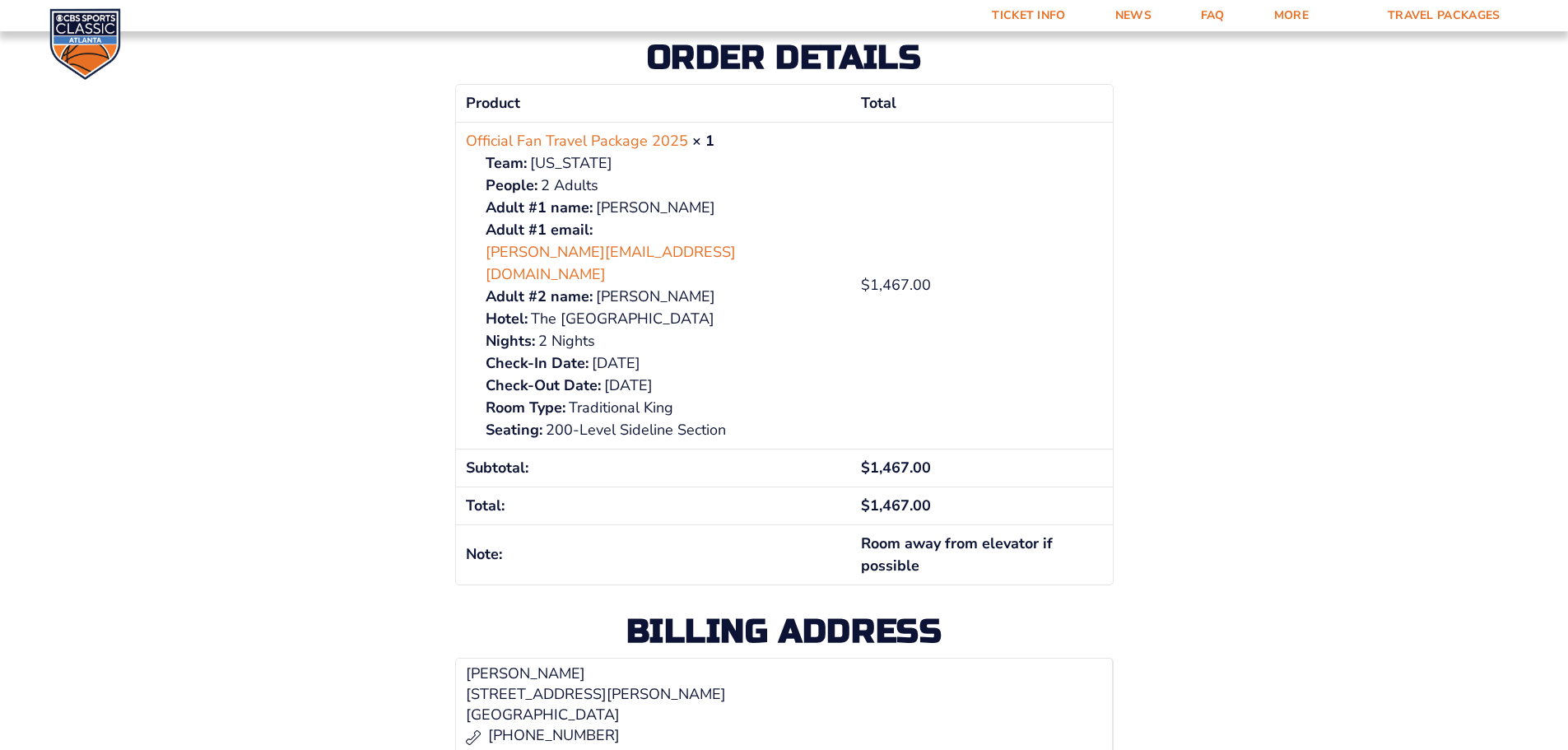
scroll to position [329, 0]
